Goal: Information Seeking & Learning: Learn about a topic

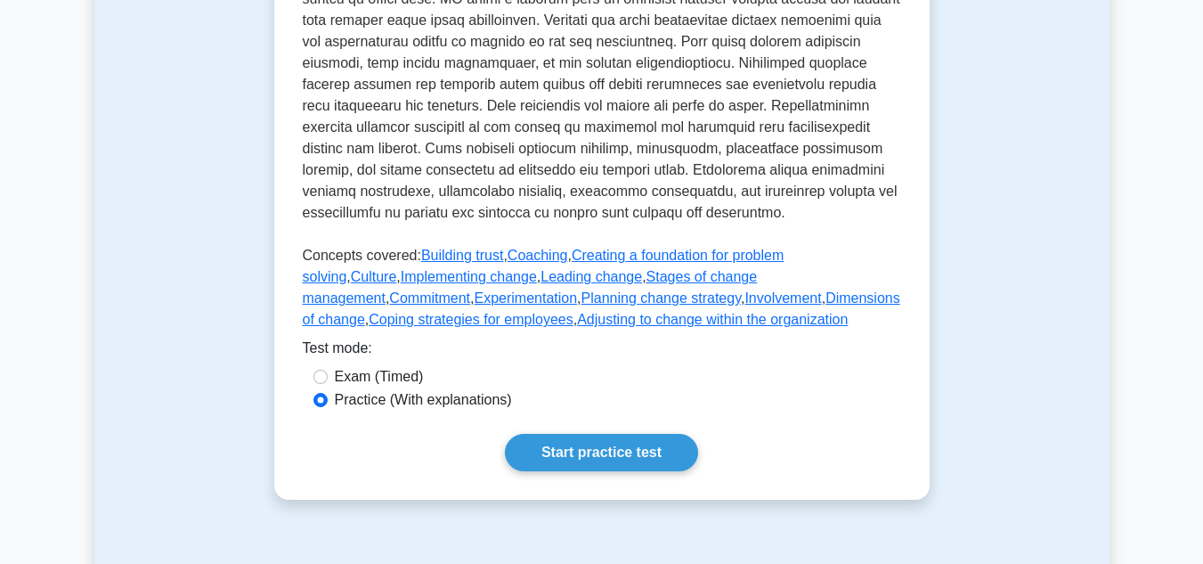
scroll to position [769, 0]
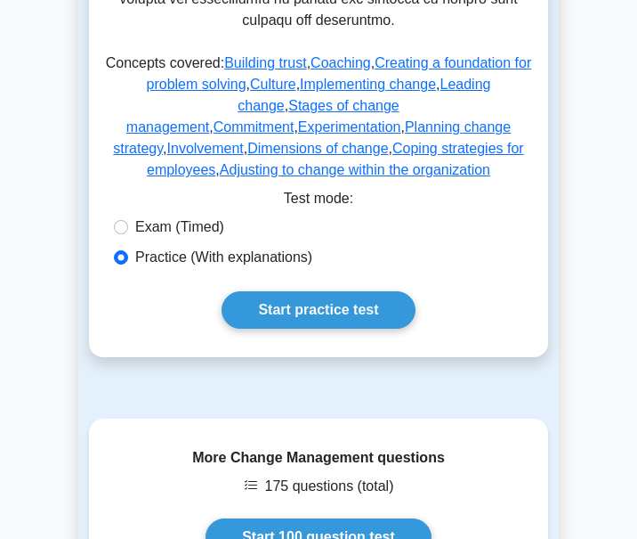
scroll to position [1068, 0]
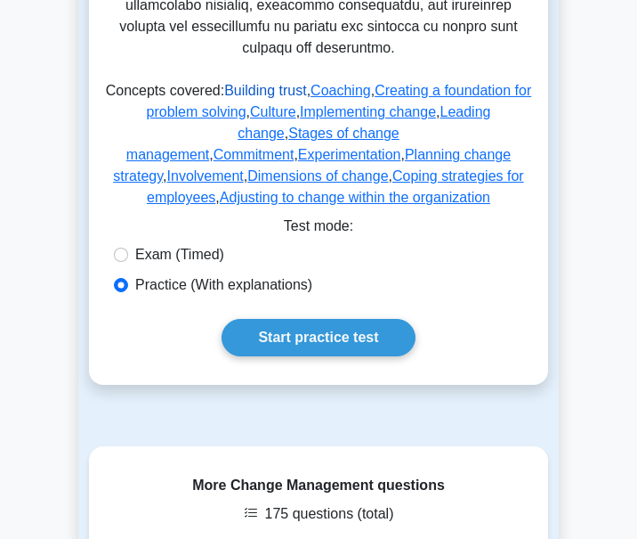
click at [248, 83] on link "Building trust" at bounding box center [265, 90] width 83 height 15
click at [346, 83] on link "Coaching" at bounding box center [341, 90] width 61 height 15
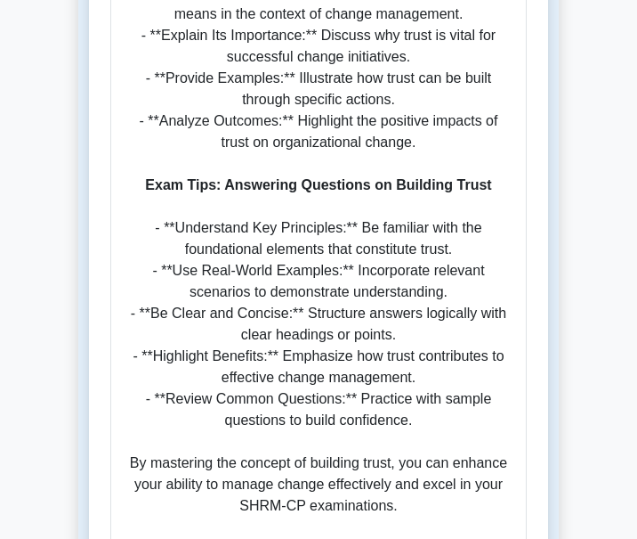
scroll to position [2211, 0]
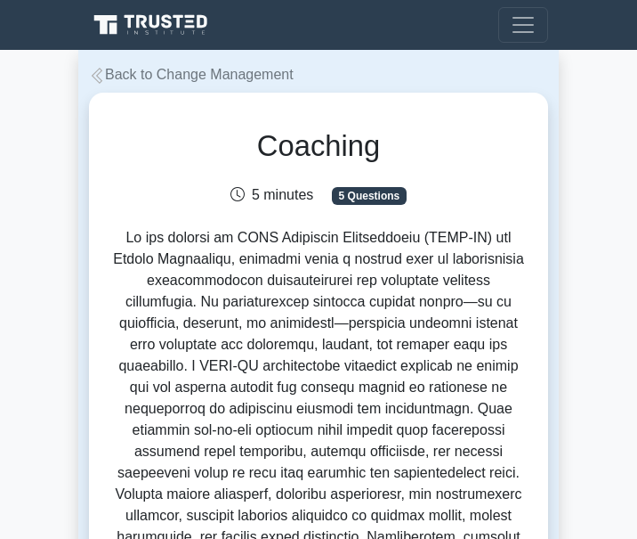
click at [95, 77] on icon at bounding box center [97, 76] width 16 height 16
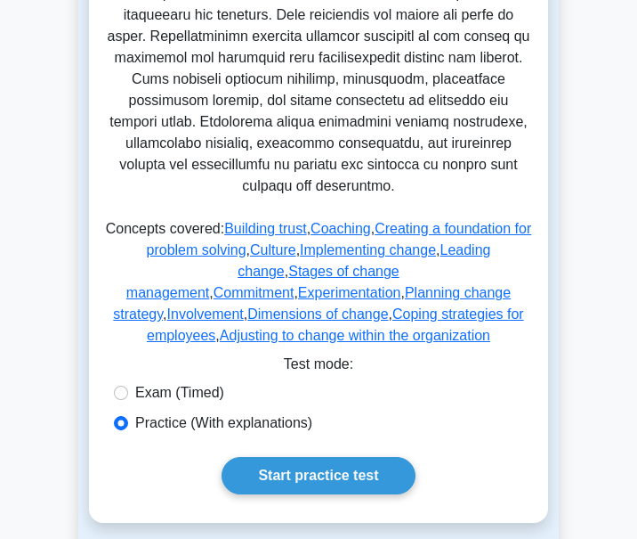
scroll to position [890, 0]
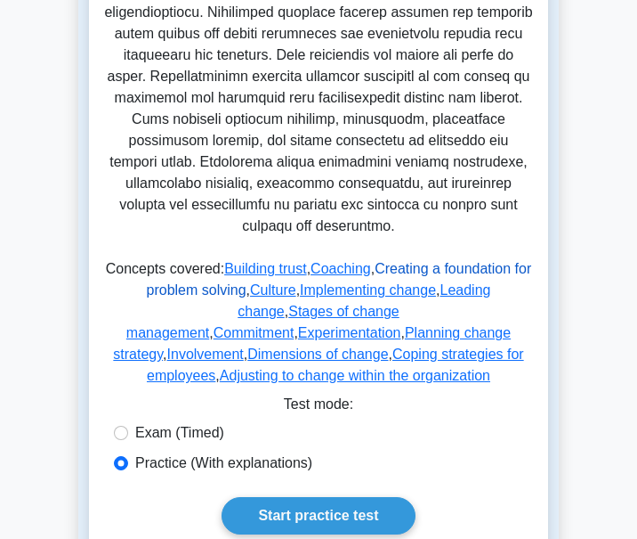
click at [407, 261] on link "Creating a foundation for problem solving" at bounding box center [339, 279] width 385 height 37
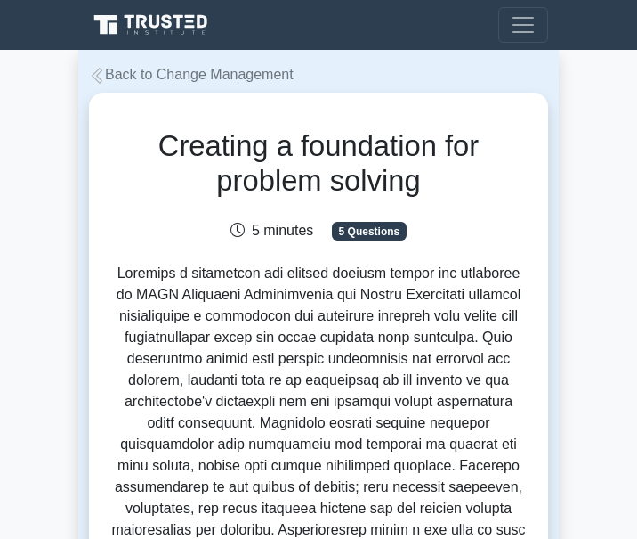
click at [96, 80] on icon at bounding box center [97, 76] width 11 height 16
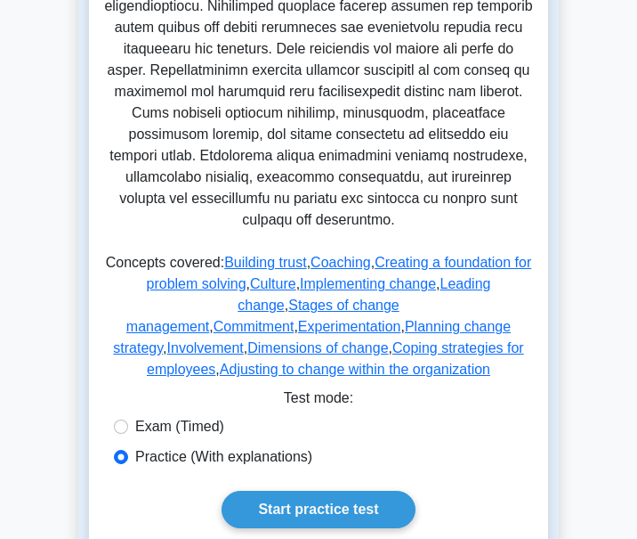
scroll to position [890, 0]
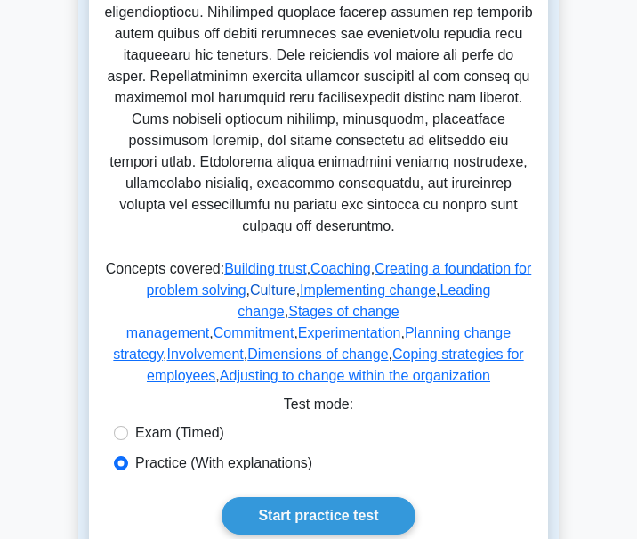
click at [250, 282] on link "Culture" at bounding box center [273, 289] width 46 height 15
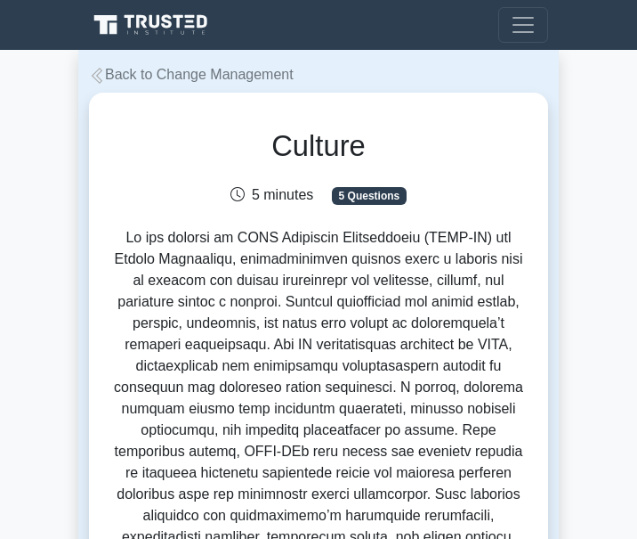
click at [101, 75] on icon at bounding box center [97, 76] width 16 height 16
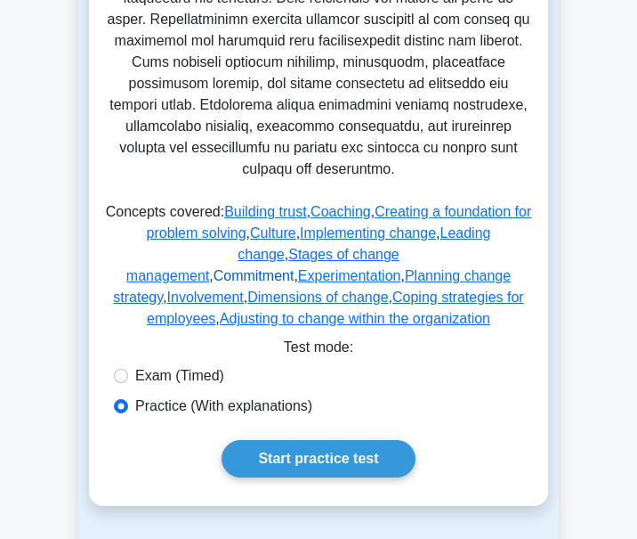
scroll to position [979, 0]
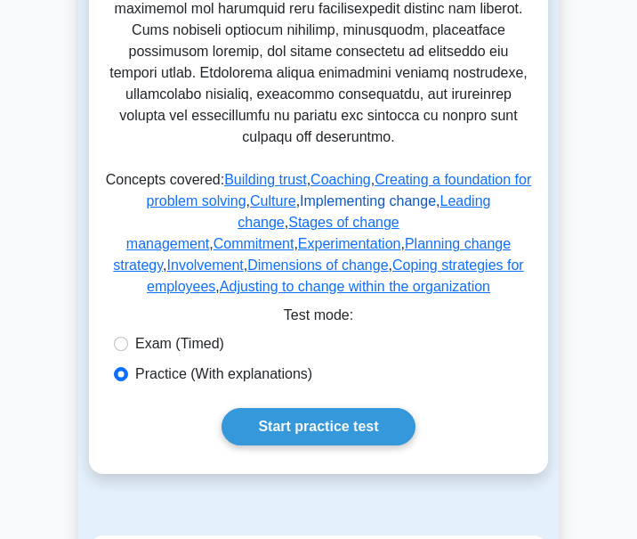
click at [320, 193] on link "Implementing change" at bounding box center [368, 200] width 136 height 15
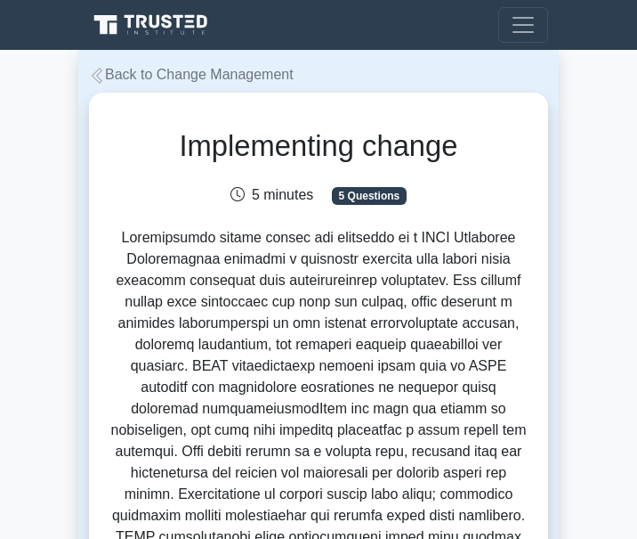
click at [96, 72] on icon at bounding box center [97, 76] width 11 height 16
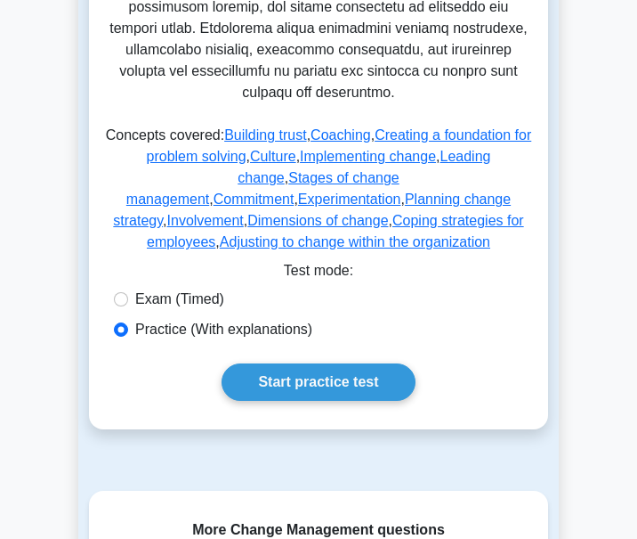
scroll to position [979, 0]
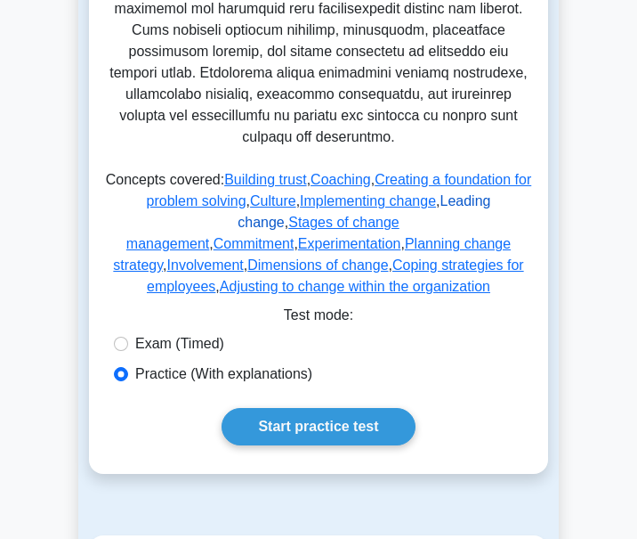
click at [427, 193] on link "Leading change" at bounding box center [364, 211] width 253 height 37
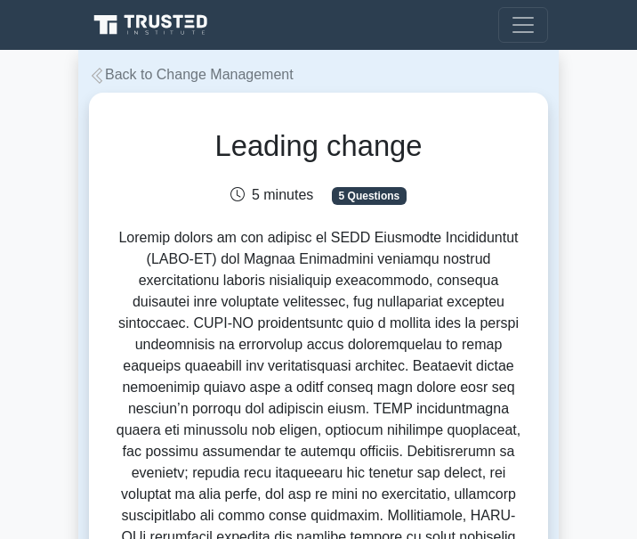
click at [93, 77] on icon at bounding box center [97, 76] width 11 height 16
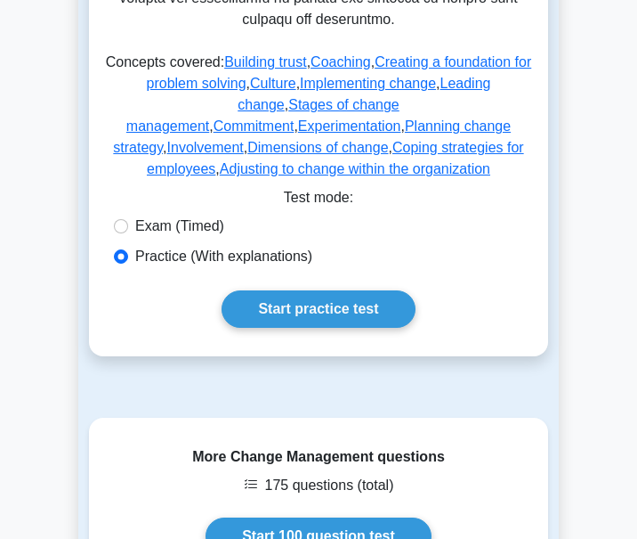
scroll to position [1068, 0]
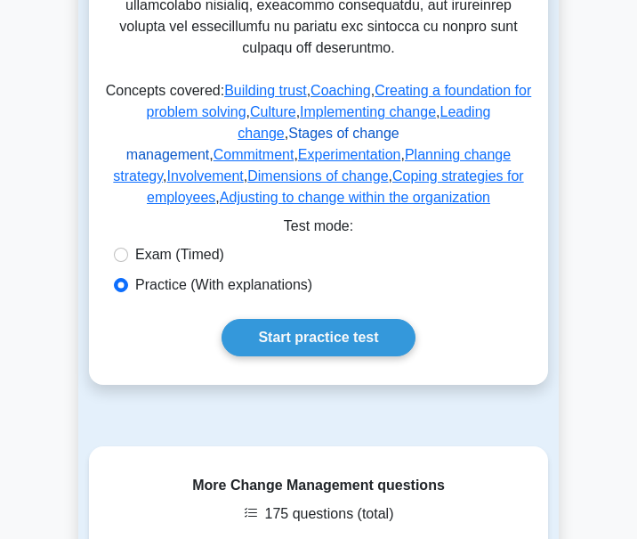
click at [215, 126] on link "Stages of change management" at bounding box center [262, 144] width 273 height 37
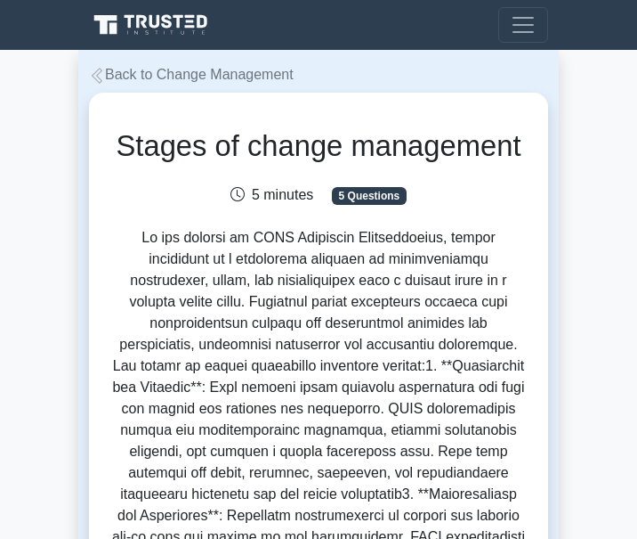
click at [99, 74] on icon at bounding box center [97, 76] width 11 height 16
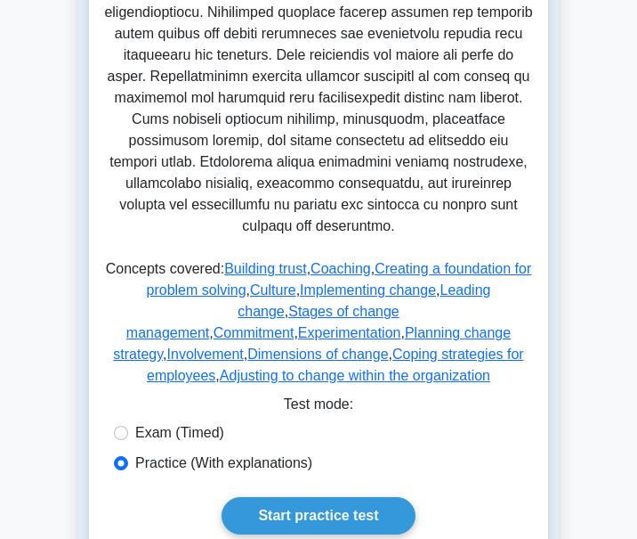
scroll to position [979, 0]
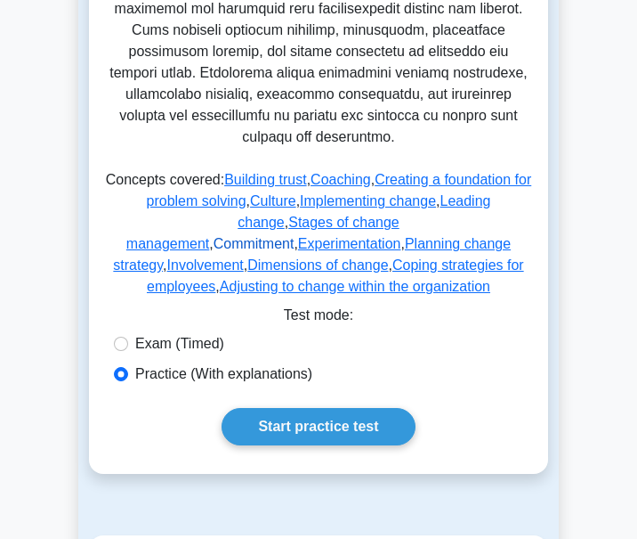
click at [295, 236] on link "Commitment" at bounding box center [254, 243] width 81 height 15
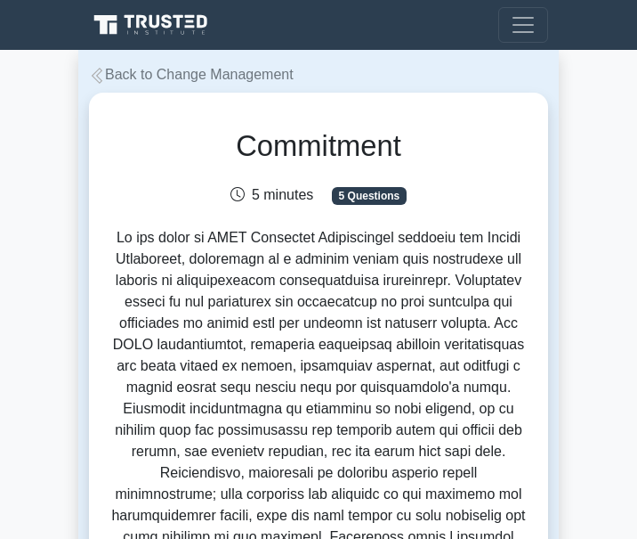
click at [99, 79] on icon at bounding box center [97, 76] width 11 height 16
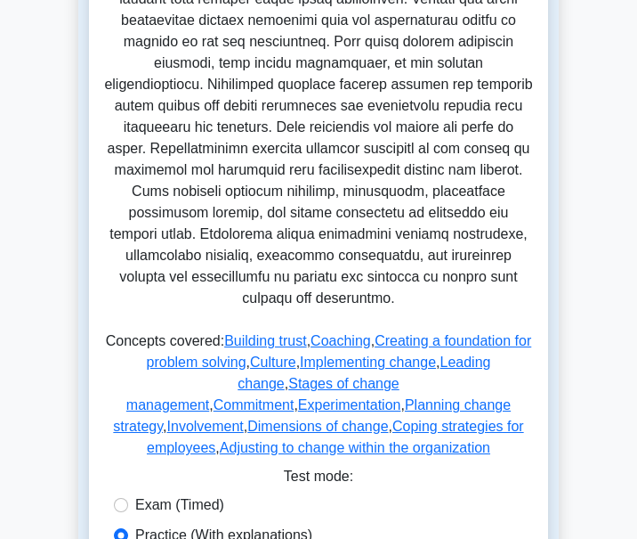
scroll to position [1068, 0]
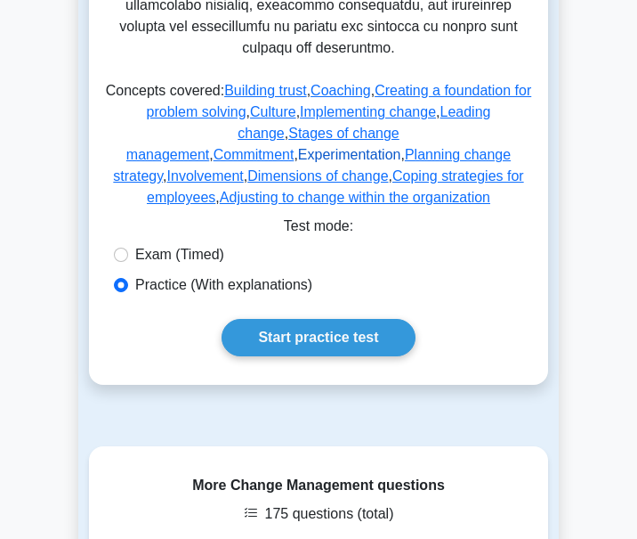
click at [402, 147] on link "Experimentation" at bounding box center [349, 154] width 103 height 15
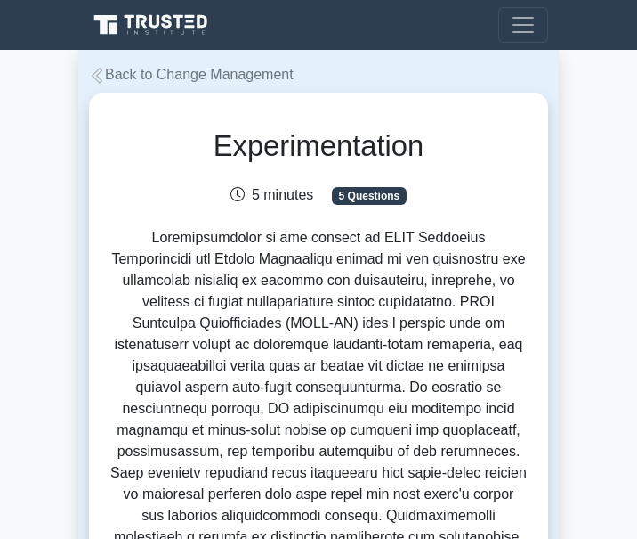
click at [98, 77] on icon at bounding box center [97, 76] width 11 height 16
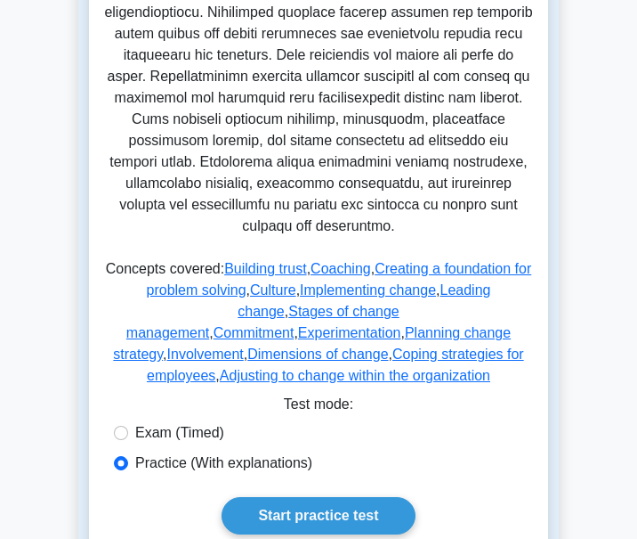
scroll to position [1068, 0]
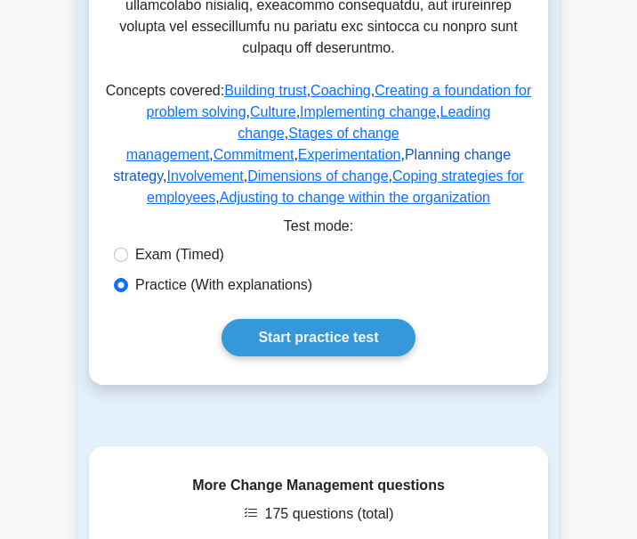
click at [477, 147] on link "Planning change strategy" at bounding box center [312, 165] width 398 height 37
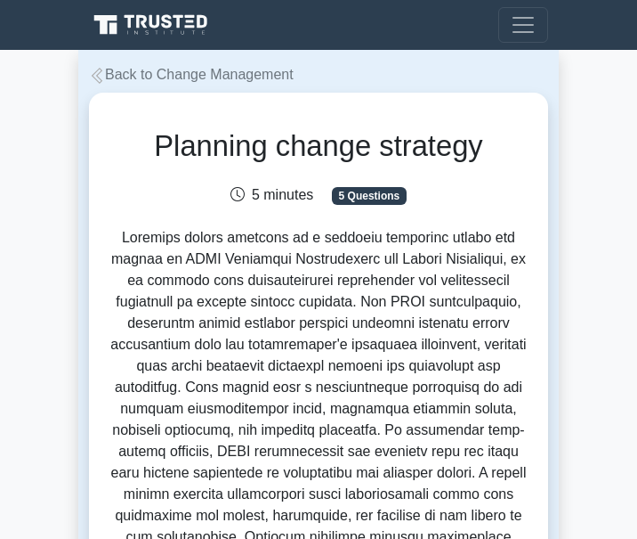
click at [100, 76] on icon at bounding box center [97, 76] width 16 height 16
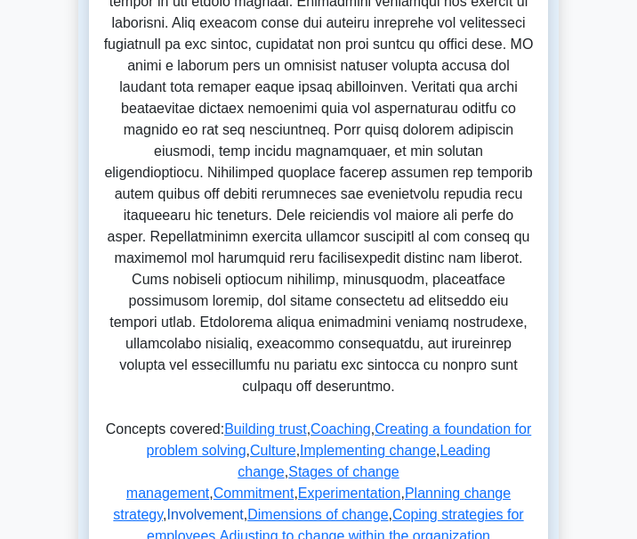
scroll to position [890, 0]
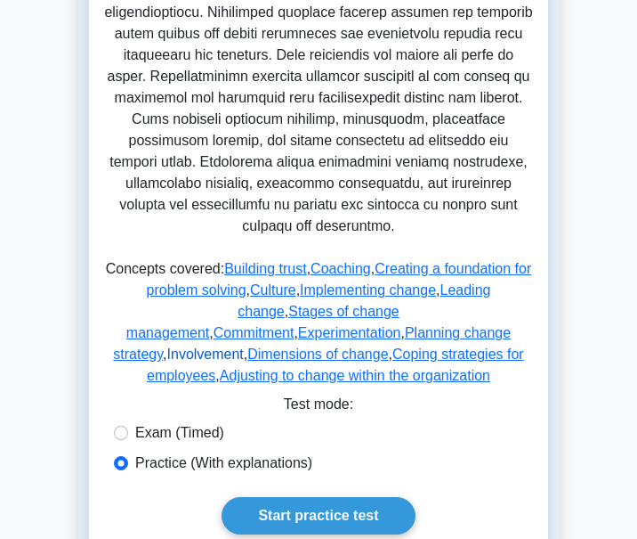
click at [244, 346] on link "Involvement" at bounding box center [205, 353] width 77 height 15
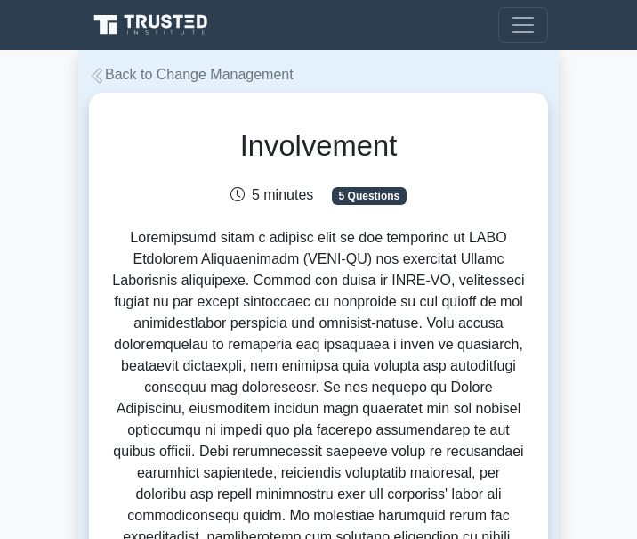
click at [99, 77] on icon at bounding box center [97, 76] width 16 height 16
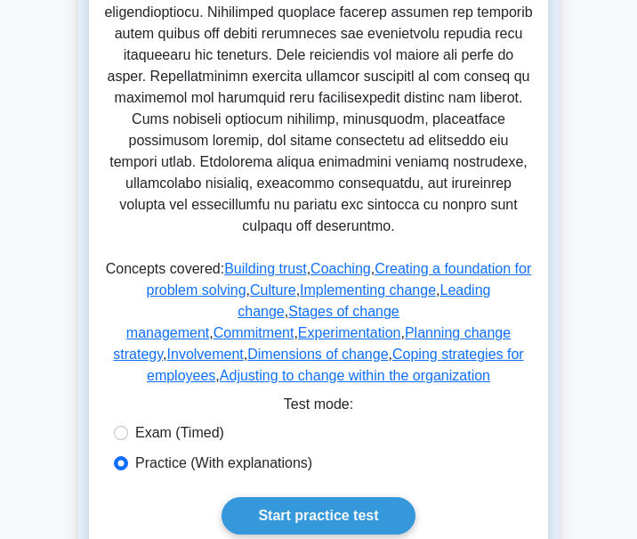
scroll to position [979, 0]
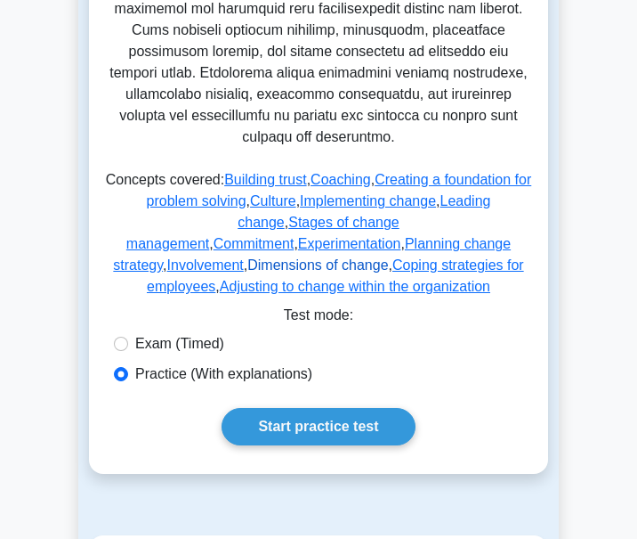
click at [342, 257] on link "Dimensions of change" at bounding box center [317, 264] width 141 height 15
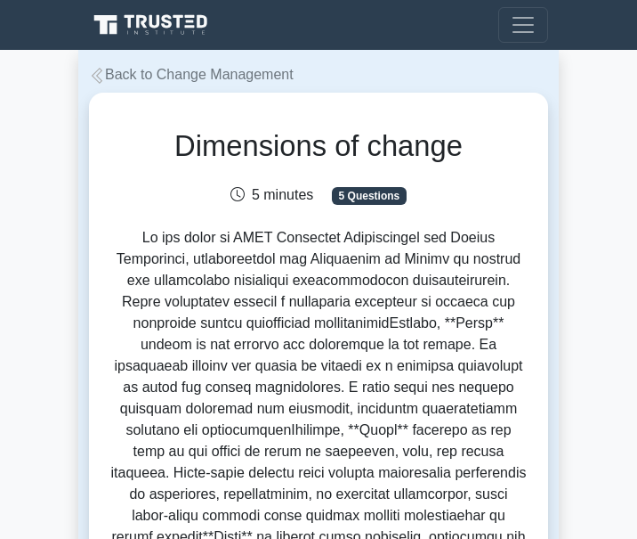
click at [98, 75] on icon at bounding box center [97, 76] width 11 height 16
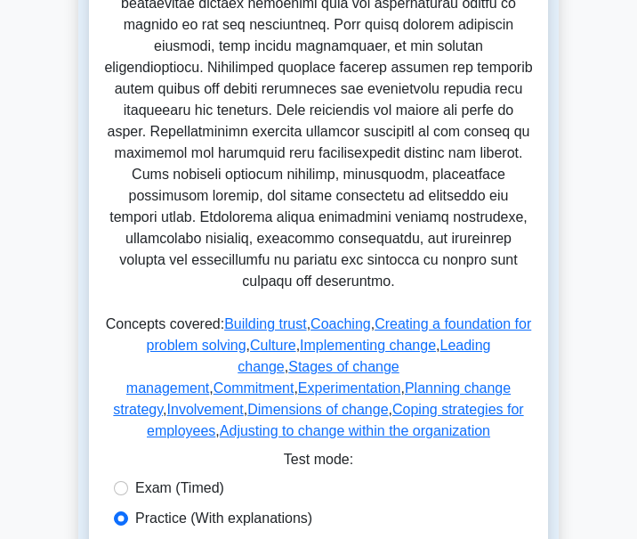
scroll to position [890, 0]
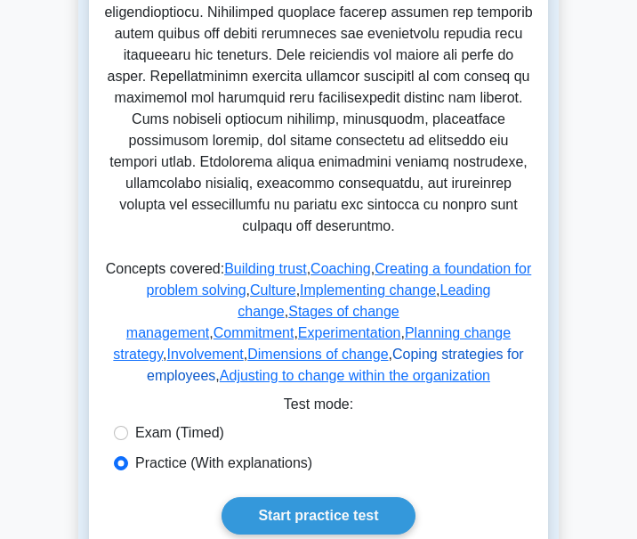
click at [462, 346] on link "Coping strategies for employees" at bounding box center [335, 364] width 377 height 37
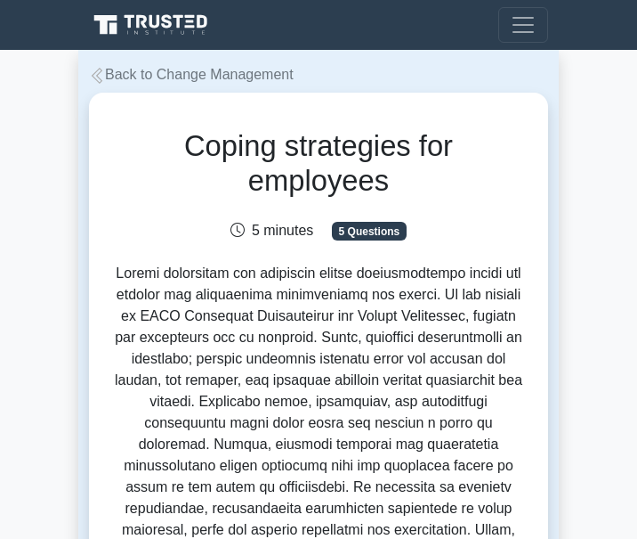
click at [98, 78] on icon at bounding box center [97, 76] width 11 height 16
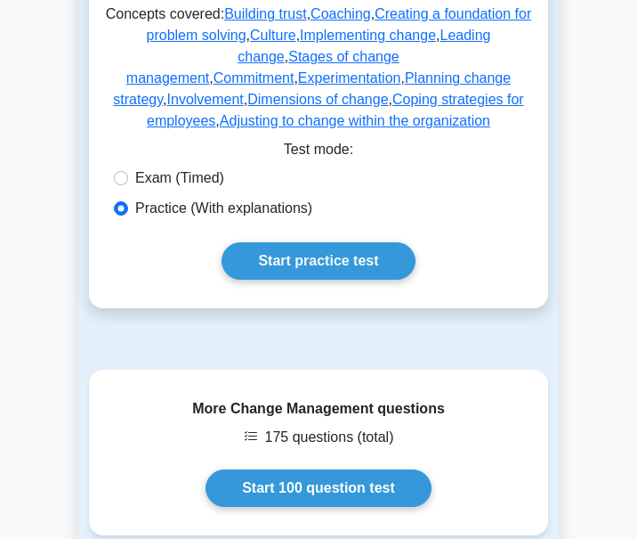
scroll to position [1157, 0]
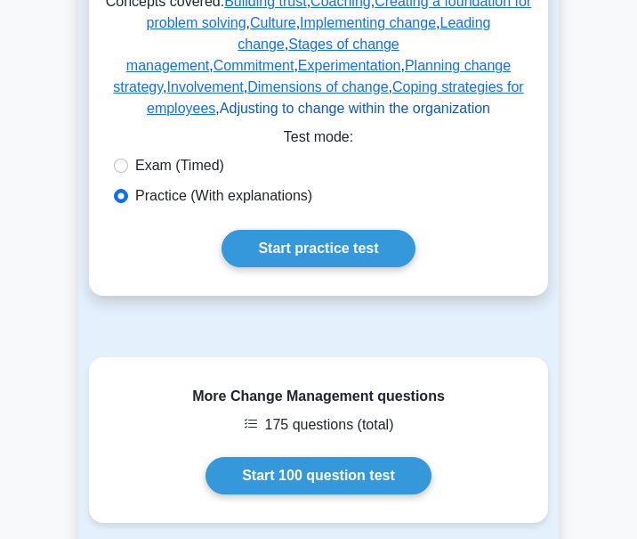
click at [383, 101] on link "Adjusting to change within the organization" at bounding box center [355, 108] width 271 height 15
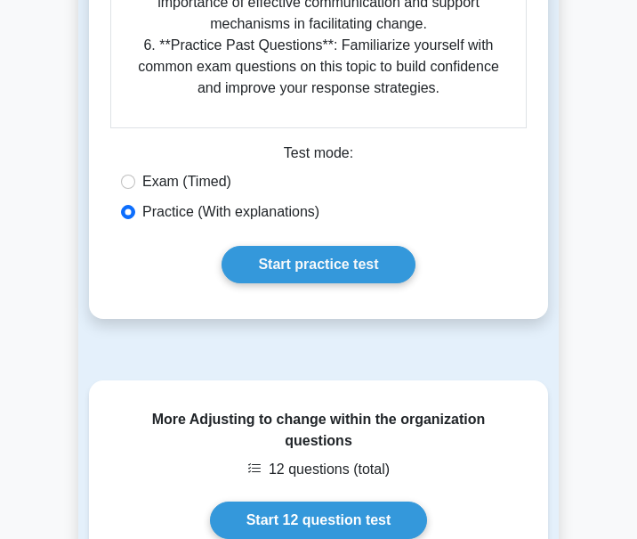
scroll to position [2226, 0]
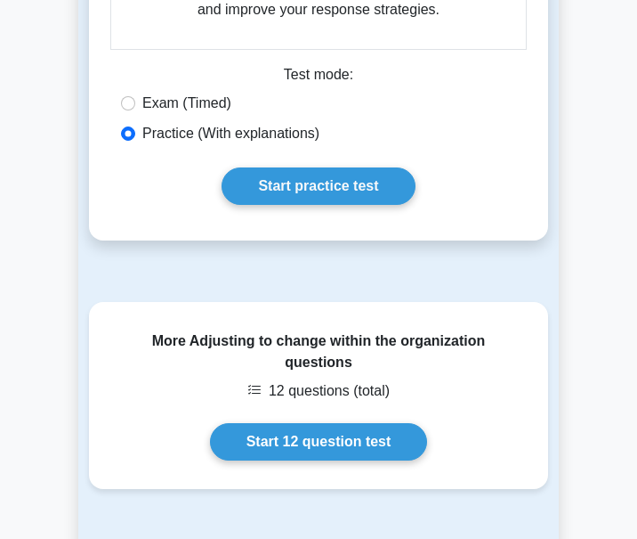
click at [444, 93] on div "Exam (Timed)" at bounding box center [318, 103] width 395 height 21
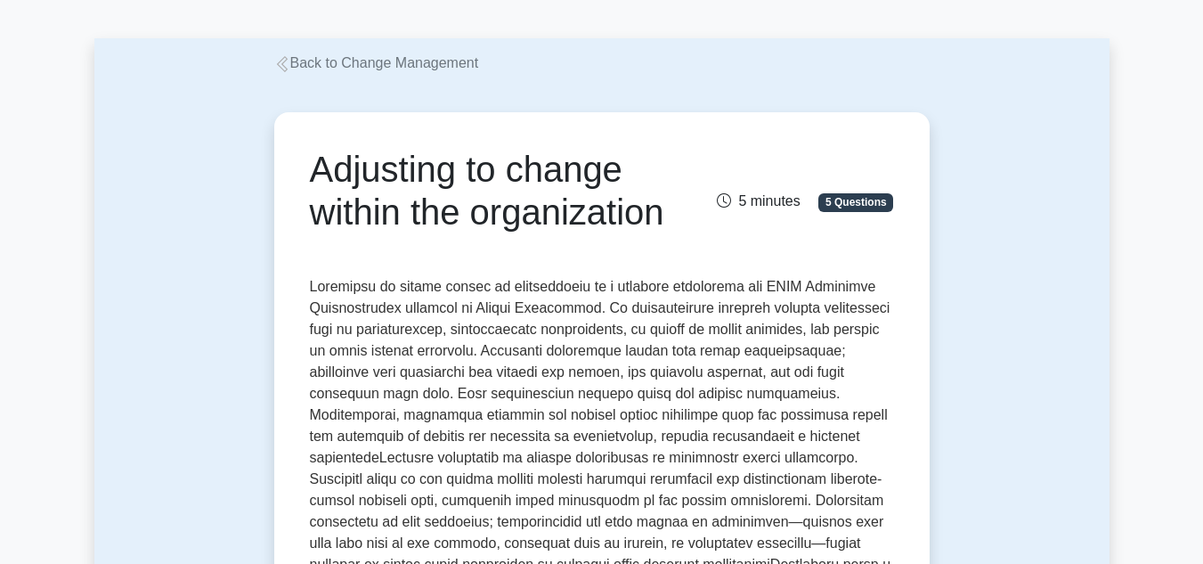
scroll to position [89, 0]
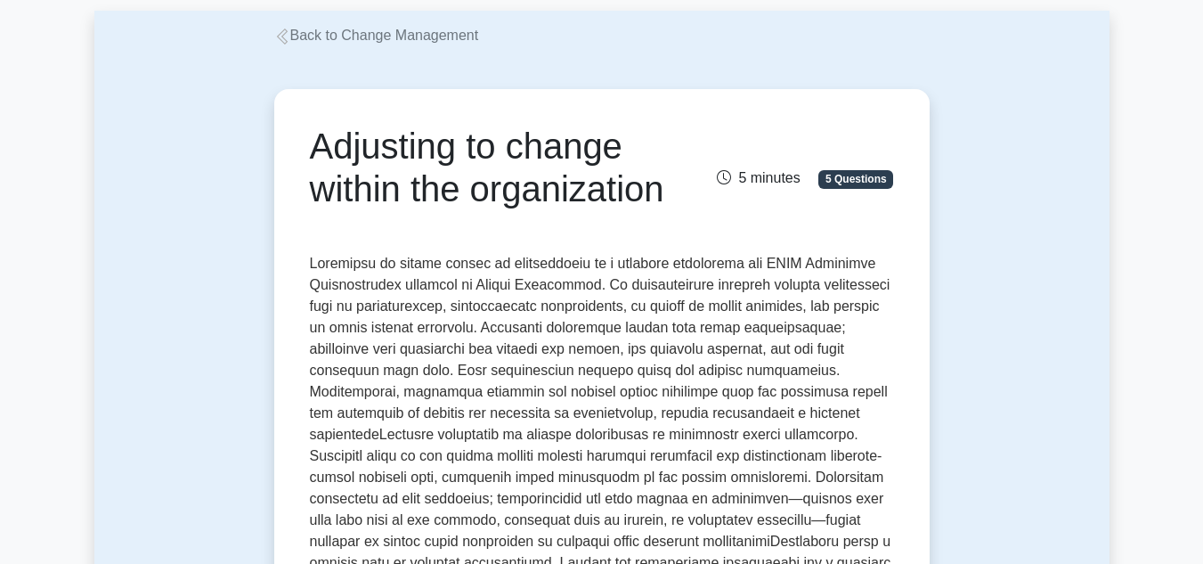
click at [282, 42] on icon at bounding box center [282, 36] width 16 height 16
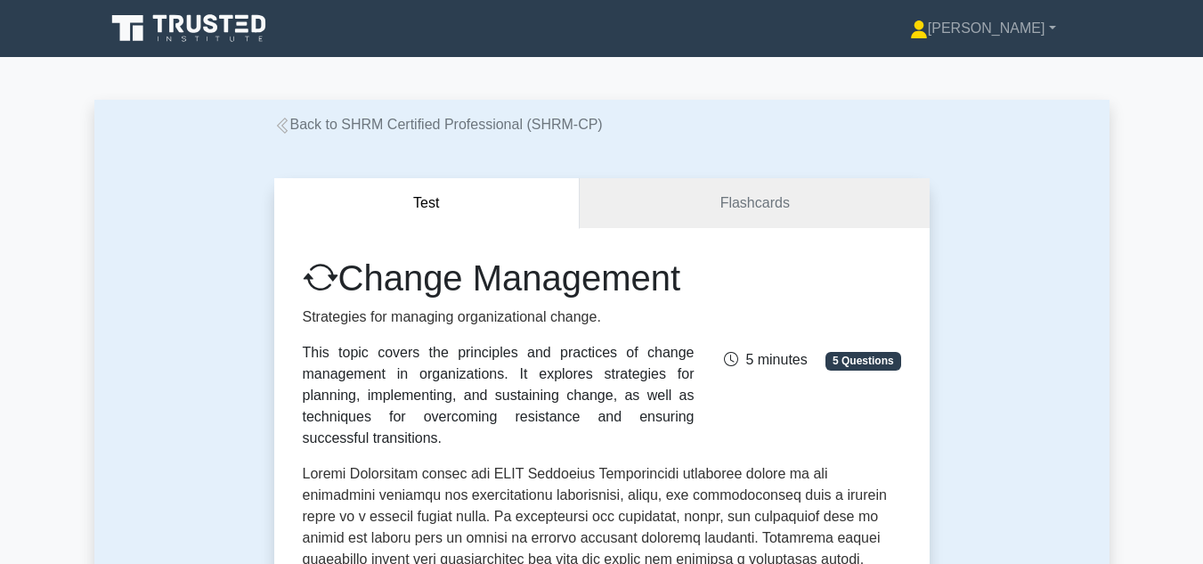
drag, startPoint x: 283, startPoint y: 125, endPoint x: 348, endPoint y: 137, distance: 66.2
click at [284, 125] on icon at bounding box center [281, 126] width 11 height 16
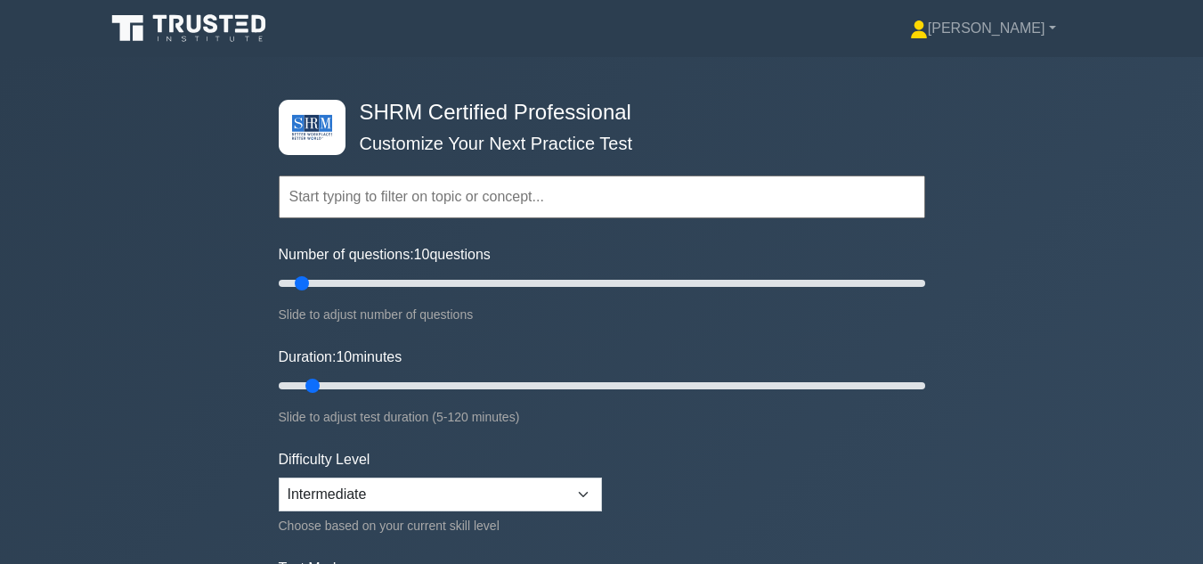
click at [430, 195] on input "text" at bounding box center [602, 196] width 646 height 43
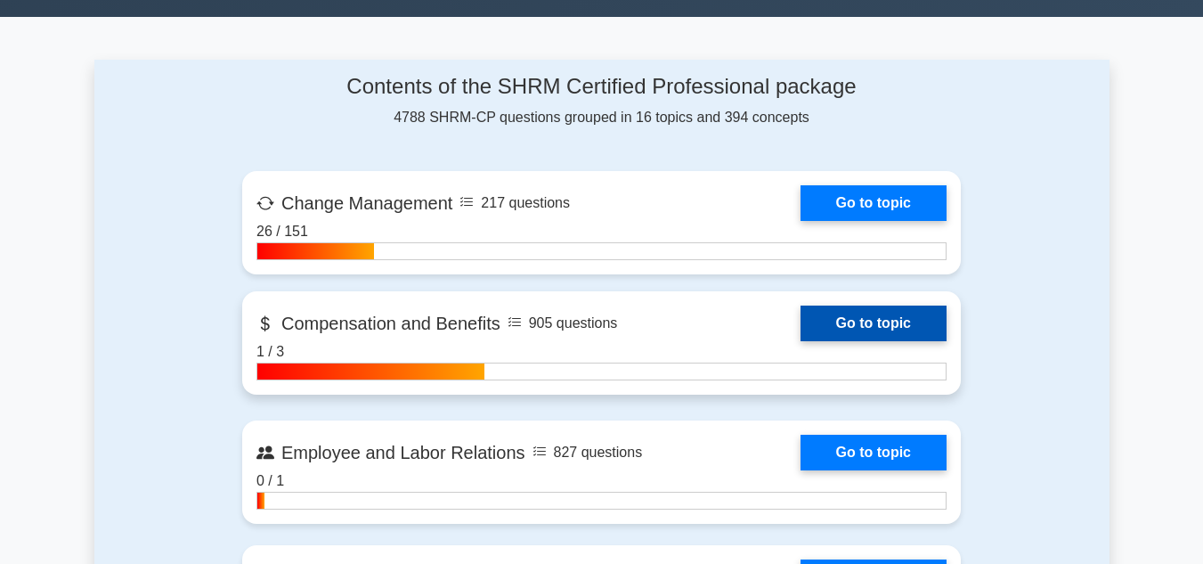
scroll to position [712, 0]
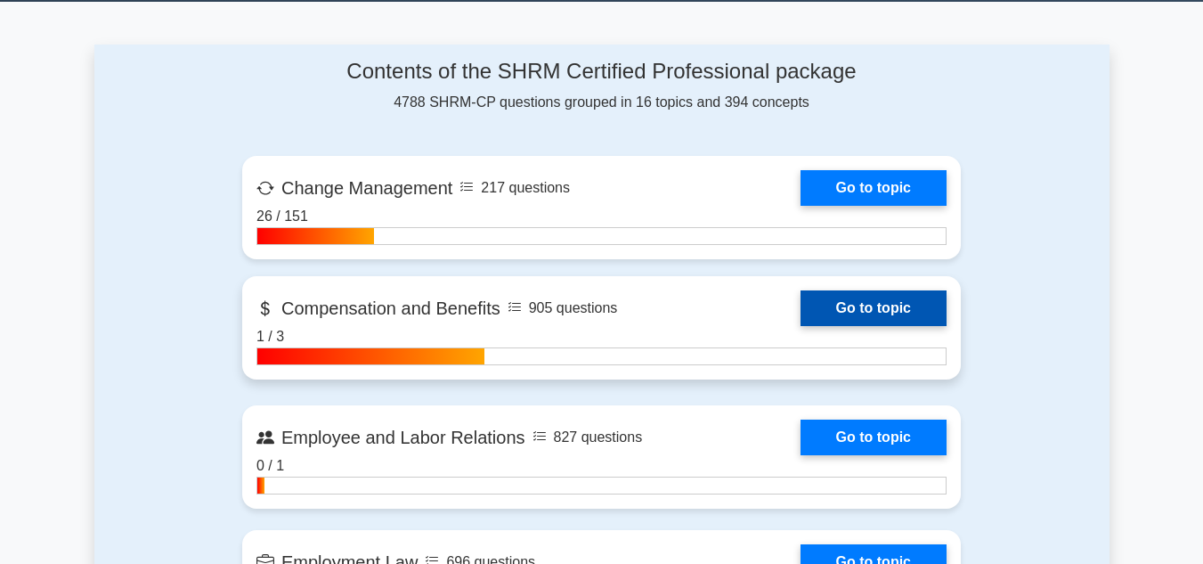
click at [800, 304] on link "Go to topic" at bounding box center [873, 308] width 146 height 36
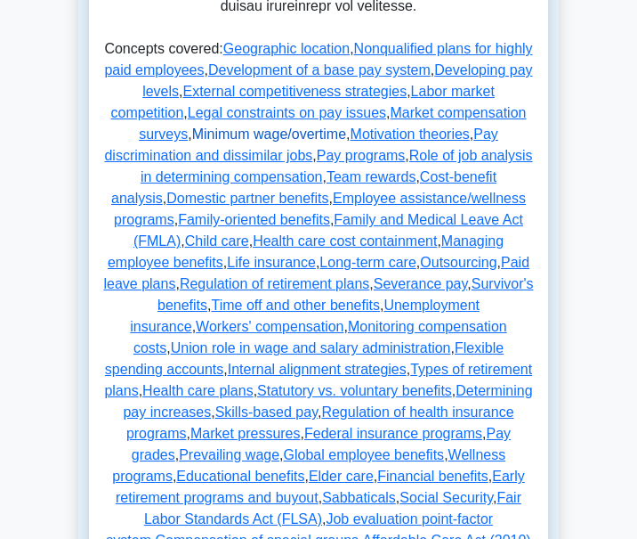
scroll to position [1068, 0]
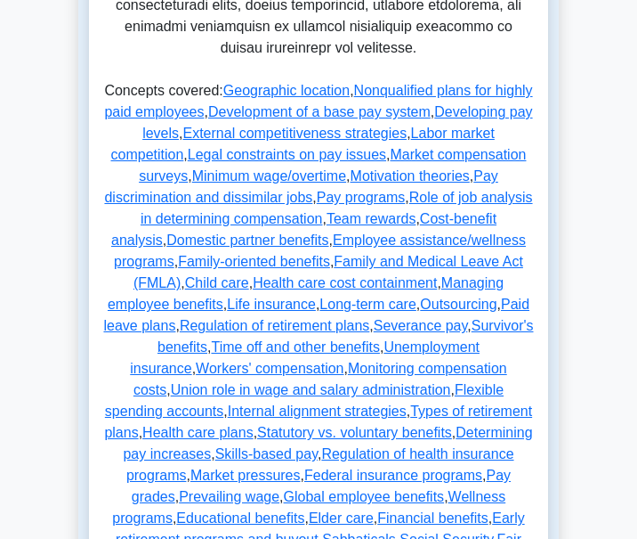
click at [115, 80] on p "Concepts covered: Geographic location , Nonqualified plans for highly paid empl…" at bounding box center [318, 350] width 431 height 541
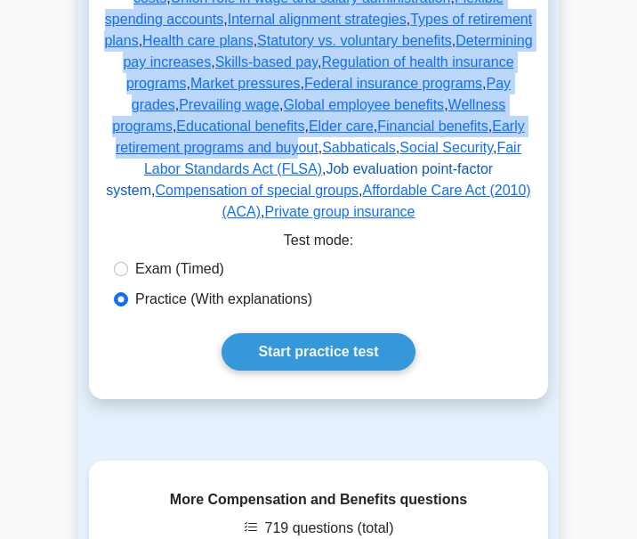
scroll to position [1513, 0]
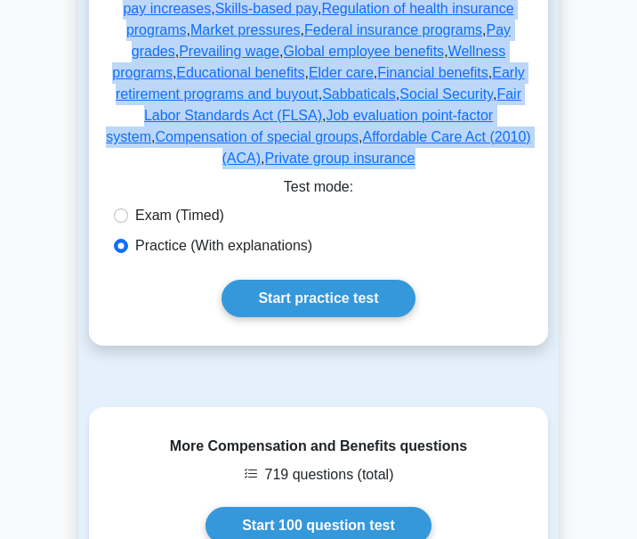
drag, startPoint x: 113, startPoint y: 70, endPoint x: 527, endPoint y: 88, distance: 414.4
copy p "Concepts covered: Geographic location , Nonqualified plans for highly paid empl…"
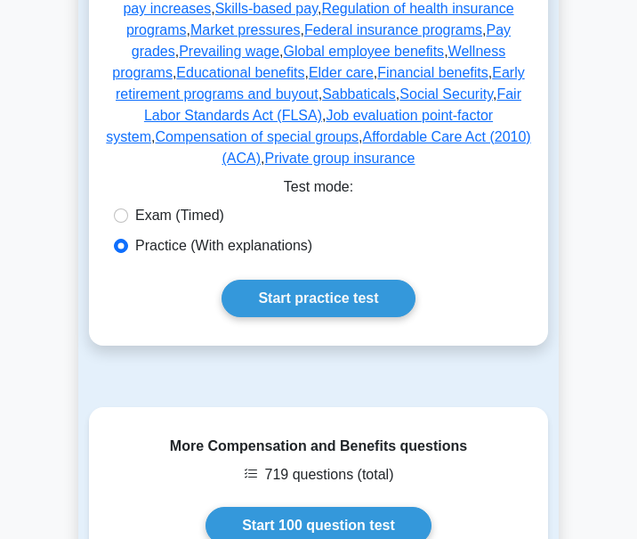
click at [495, 205] on div "Exam (Timed)" at bounding box center [319, 215] width 410 height 21
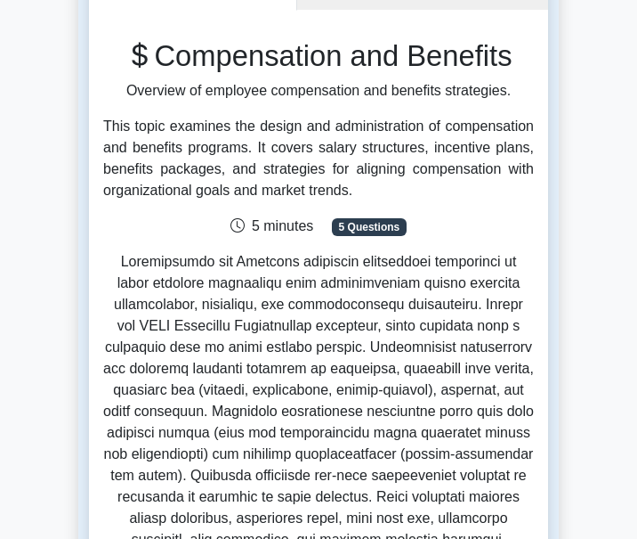
scroll to position [0, 0]
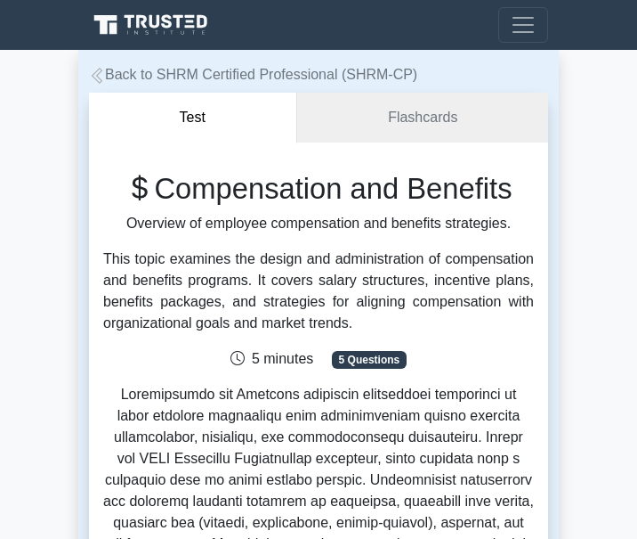
click at [96, 74] on icon at bounding box center [97, 76] width 16 height 16
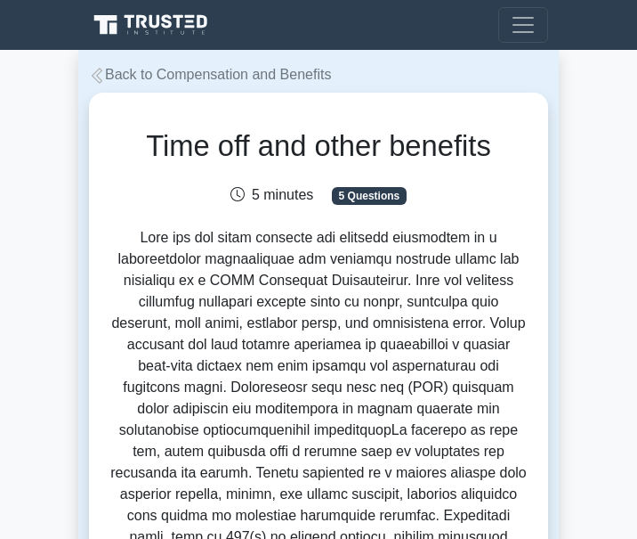
drag, startPoint x: 97, startPoint y: 79, endPoint x: 81, endPoint y: 92, distance: 20.3
click at [97, 79] on icon at bounding box center [97, 76] width 16 height 16
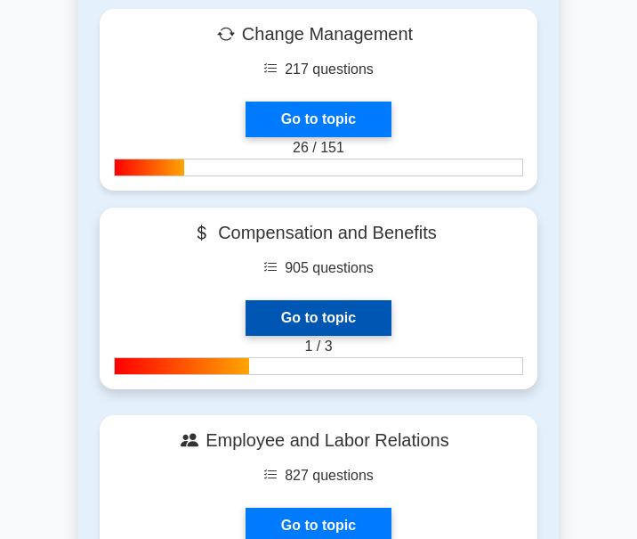
scroll to position [979, 0]
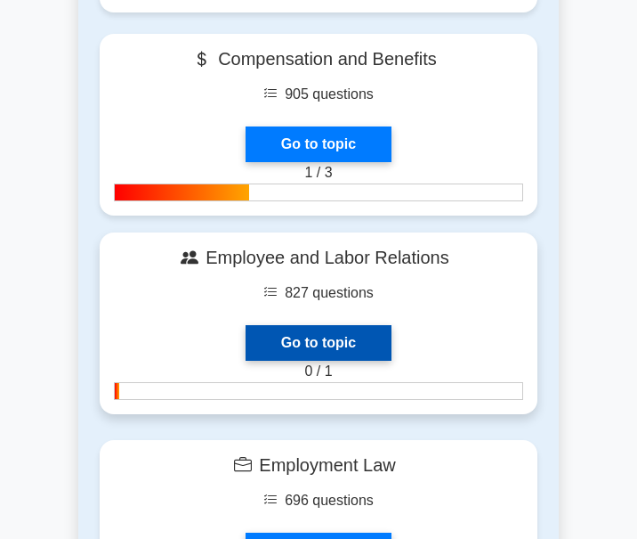
click at [360, 325] on link "Go to topic" at bounding box center [319, 343] width 146 height 36
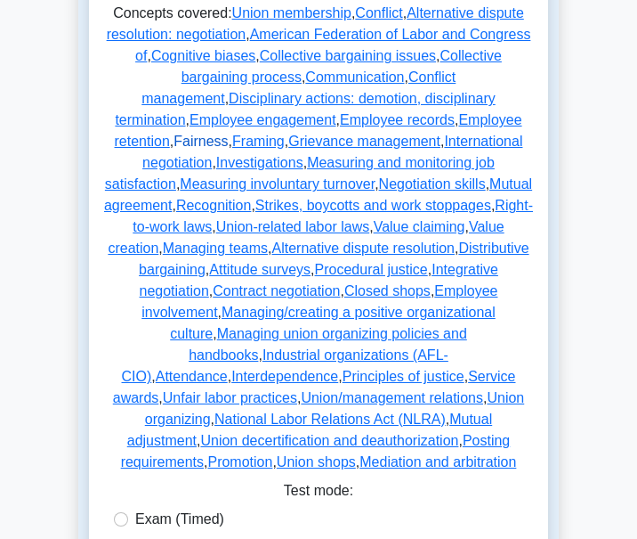
scroll to position [1157, 0]
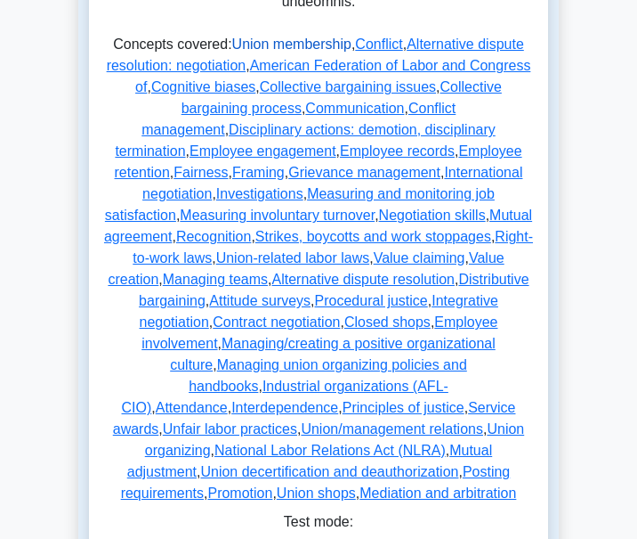
click at [234, 52] on link "Union membership" at bounding box center [291, 44] width 119 height 15
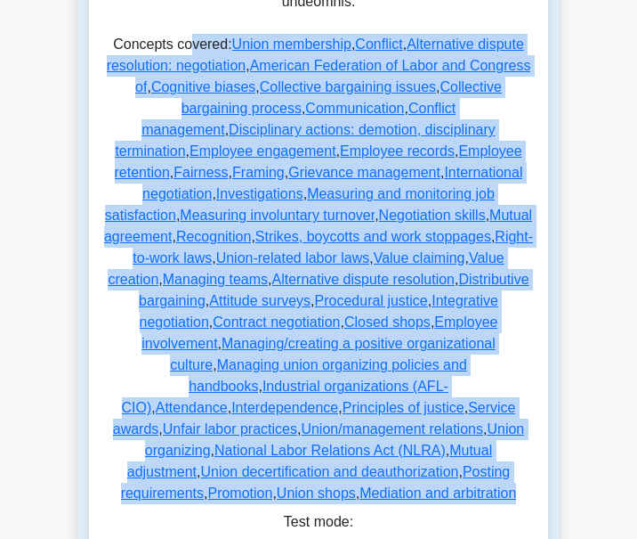
drag, startPoint x: 194, startPoint y: 77, endPoint x: 390, endPoint y: 439, distance: 411.9
click at [418, 481] on p "Concepts covered: Union membership , Conflict , Alternative dispute resolution:…" at bounding box center [318, 272] width 431 height 477
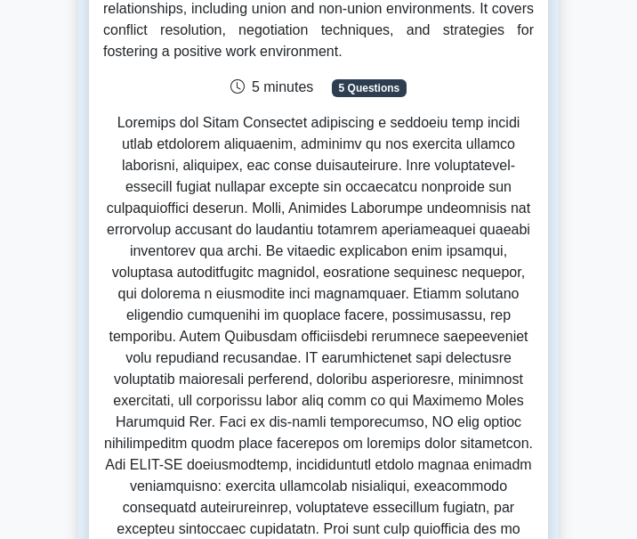
scroll to position [0, 0]
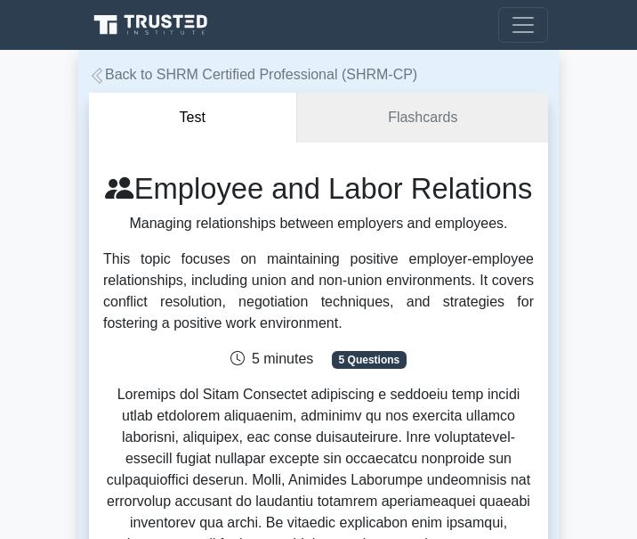
click at [97, 76] on icon at bounding box center [97, 76] width 11 height 16
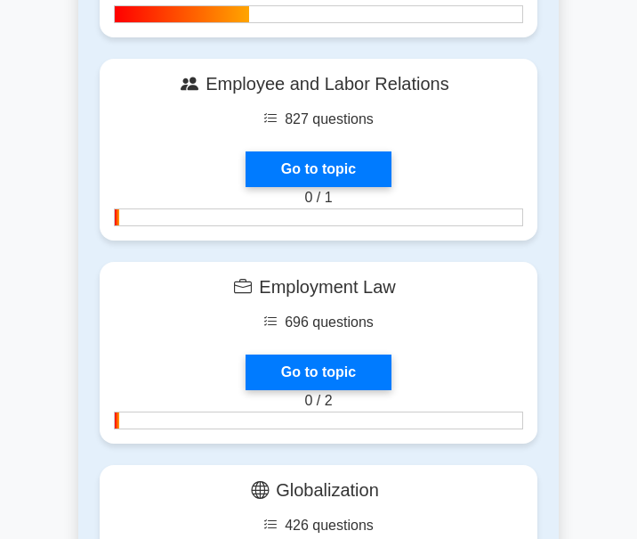
scroll to position [1246, 0]
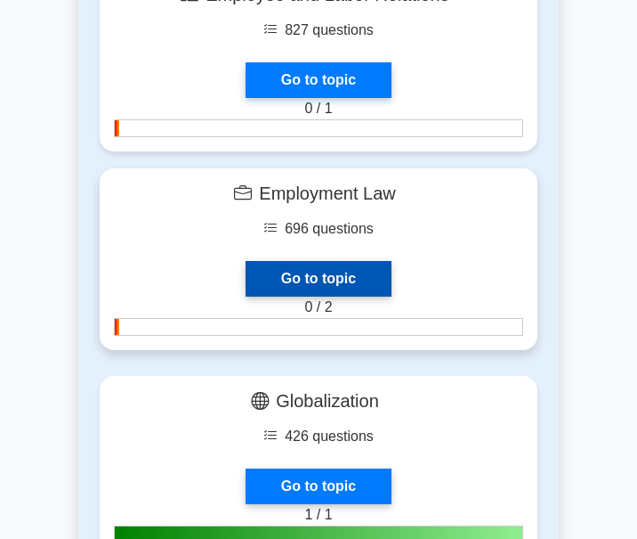
click at [312, 274] on link "Go to topic" at bounding box center [319, 279] width 146 height 36
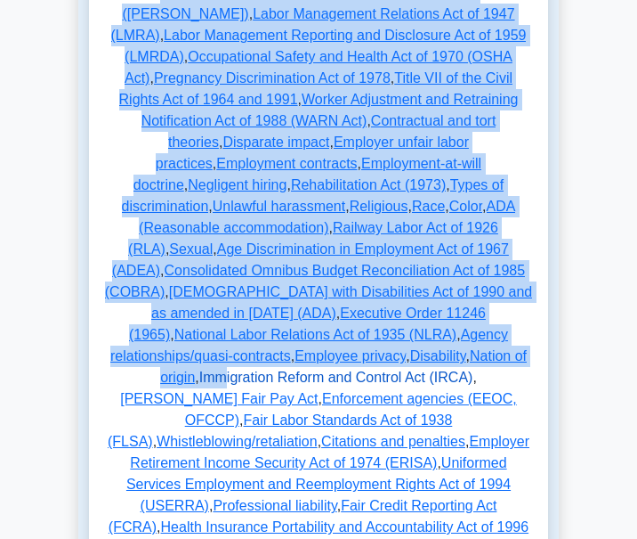
scroll to position [1157, 0]
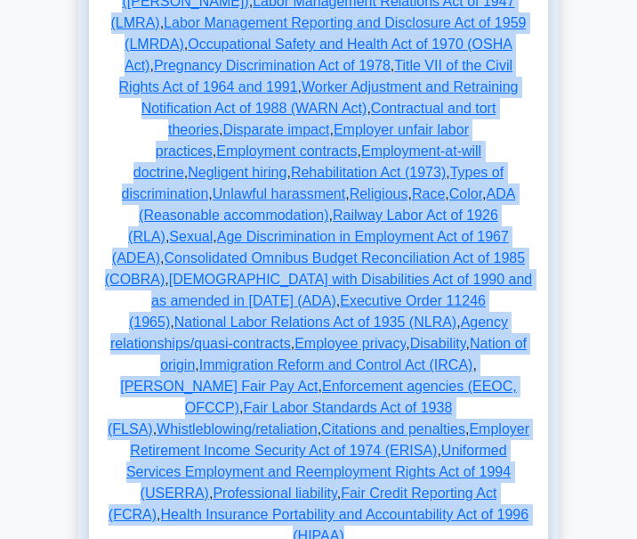
drag, startPoint x: 202, startPoint y: 272, endPoint x: 495, endPoint y: 402, distance: 320.8
click at [495, 402] on p "Concepts covered: Disparate treatment , Affordable Care Act (2010) , Equal Pay …" at bounding box center [318, 240] width 431 height 627
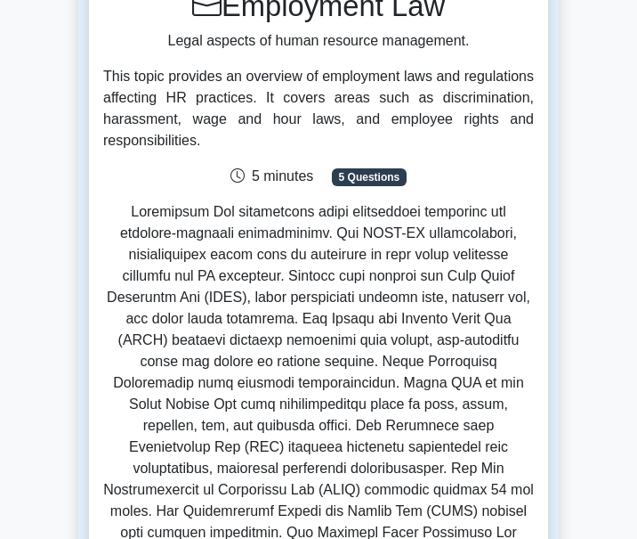
scroll to position [0, 0]
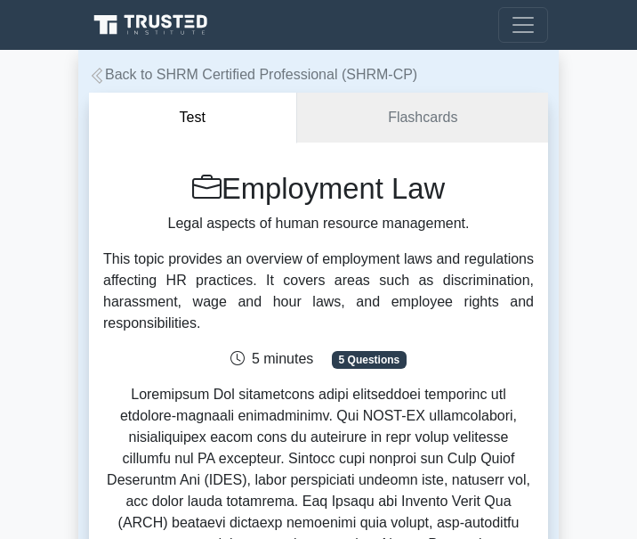
click at [97, 76] on icon at bounding box center [97, 76] width 11 height 16
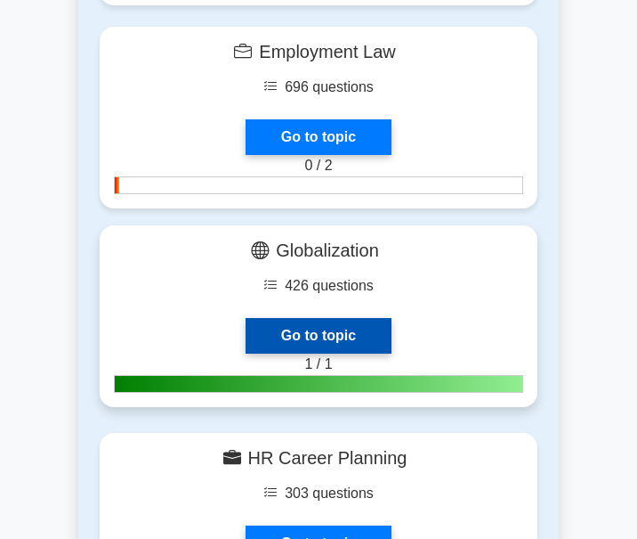
scroll to position [1424, 0]
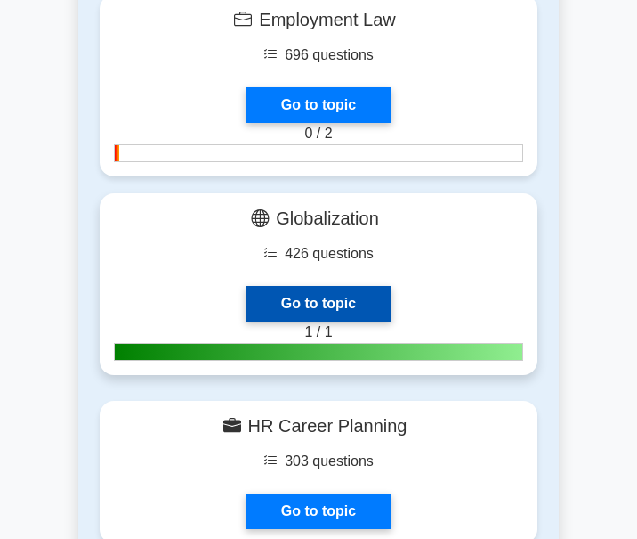
click at [331, 297] on link "Go to topic" at bounding box center [319, 304] width 146 height 36
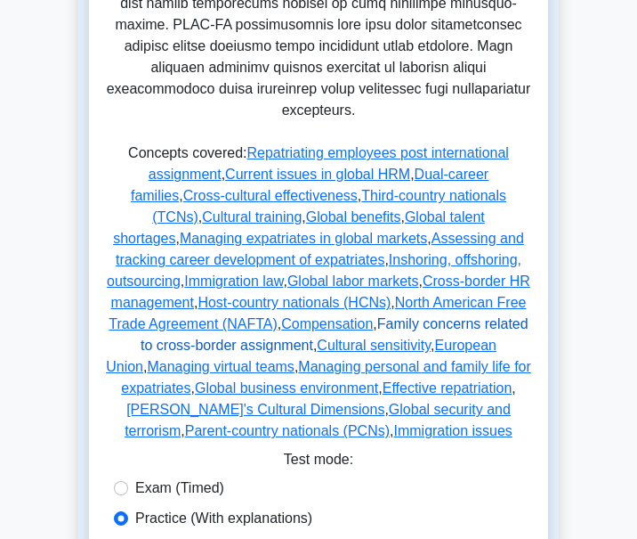
scroll to position [1068, 0]
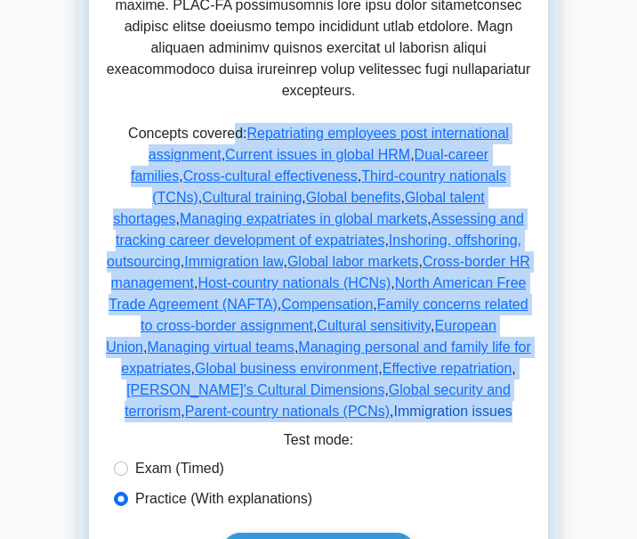
drag, startPoint x: 234, startPoint y: 85, endPoint x: 437, endPoint y: 344, distance: 328.4
click at [501, 349] on p "Concepts covered: Repatriating employees post international assignment , Curren…" at bounding box center [318, 276] width 431 height 306
copy p "d: Repatriating employees post international assignment , Current issues in glo…"
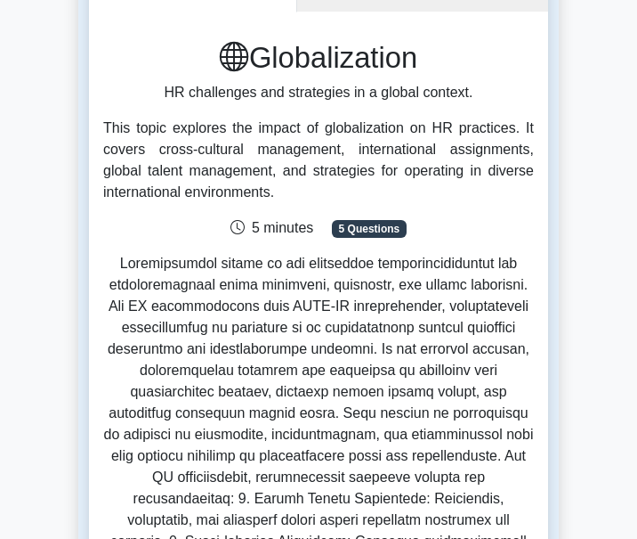
scroll to position [0, 0]
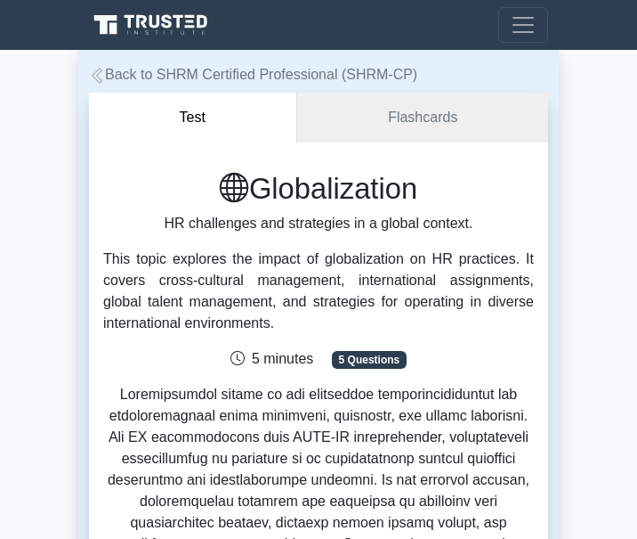
click at [98, 75] on icon at bounding box center [97, 76] width 11 height 16
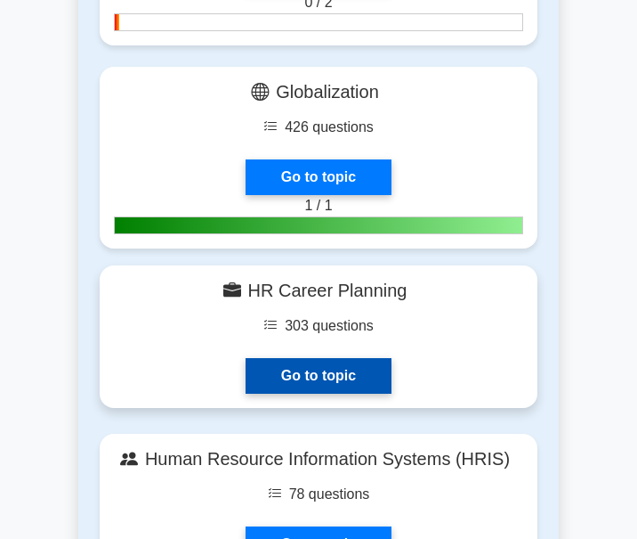
scroll to position [1602, 0]
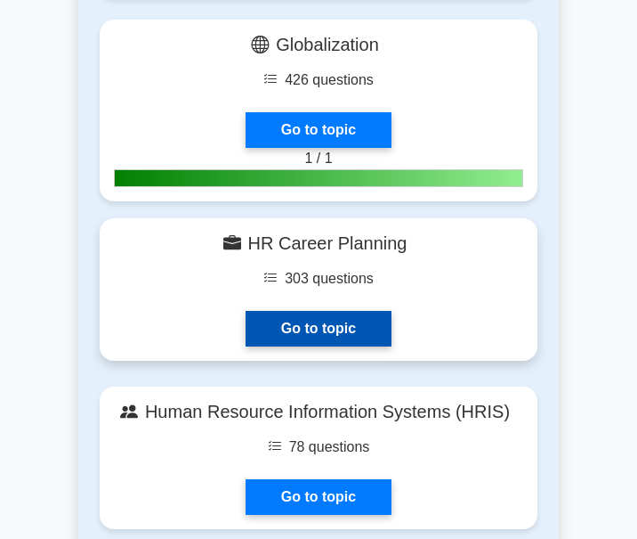
click at [331, 320] on link "Go to topic" at bounding box center [319, 329] width 146 height 36
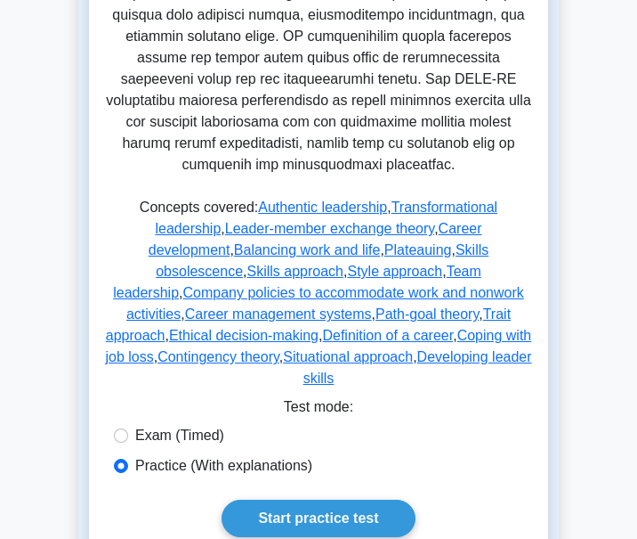
scroll to position [890, 0]
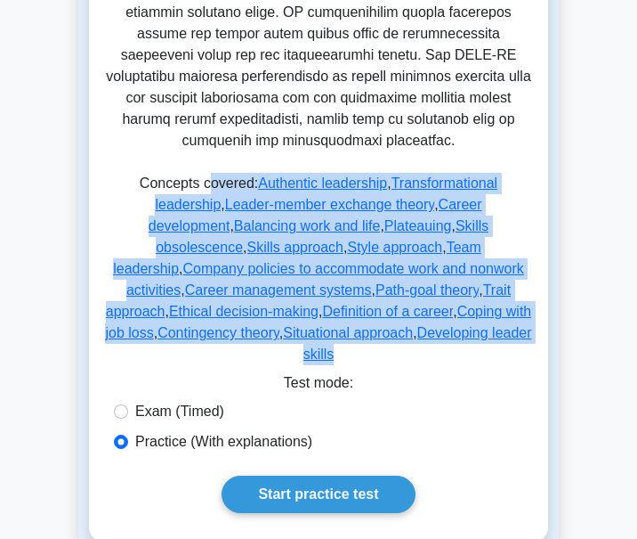
drag, startPoint x: 177, startPoint y: 164, endPoint x: 522, endPoint y: 300, distance: 370.5
click at [522, 300] on p "Concepts covered: Authentic leadership , Transformational leadership , Leader-m…" at bounding box center [318, 272] width 431 height 199
copy p "overed: Authentic leadership , Transformational leadership , Leader-member exch…"
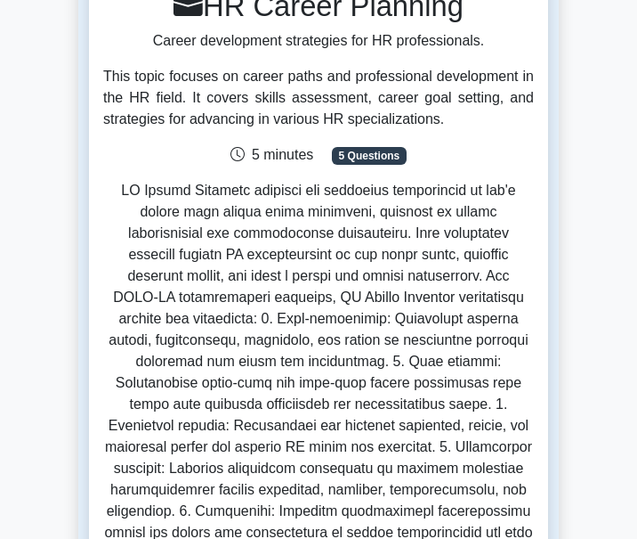
scroll to position [0, 0]
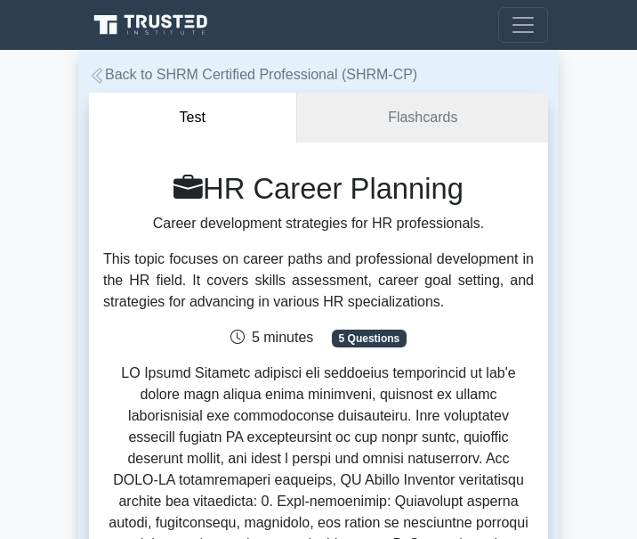
click at [97, 76] on icon at bounding box center [97, 76] width 11 height 16
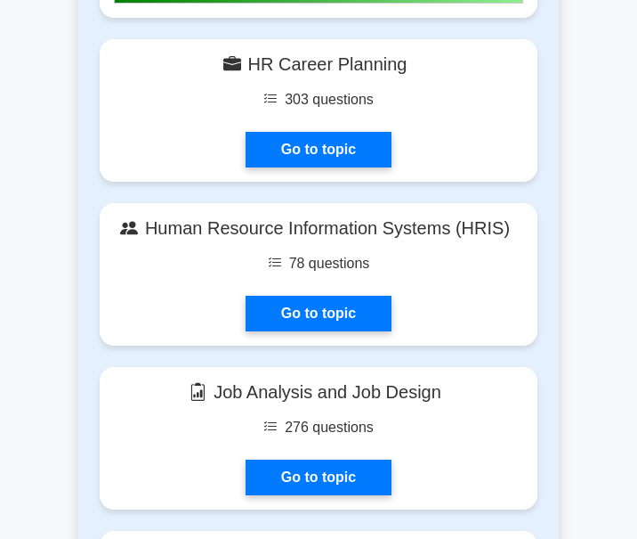
scroll to position [1781, 0]
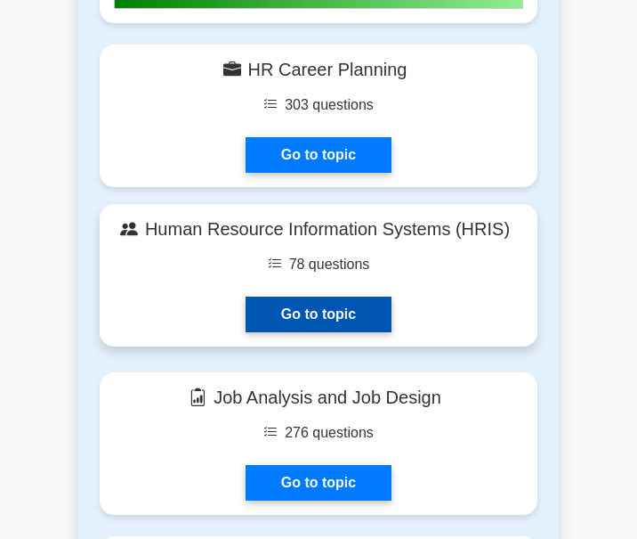
click at [306, 318] on link "Go to topic" at bounding box center [319, 314] width 146 height 36
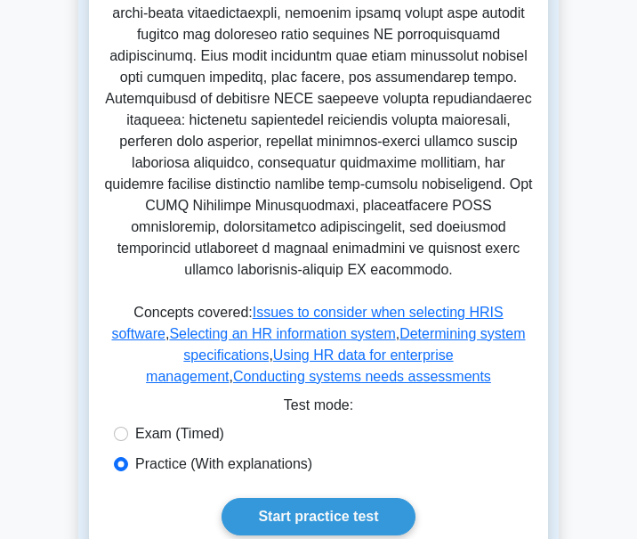
scroll to position [801, 0]
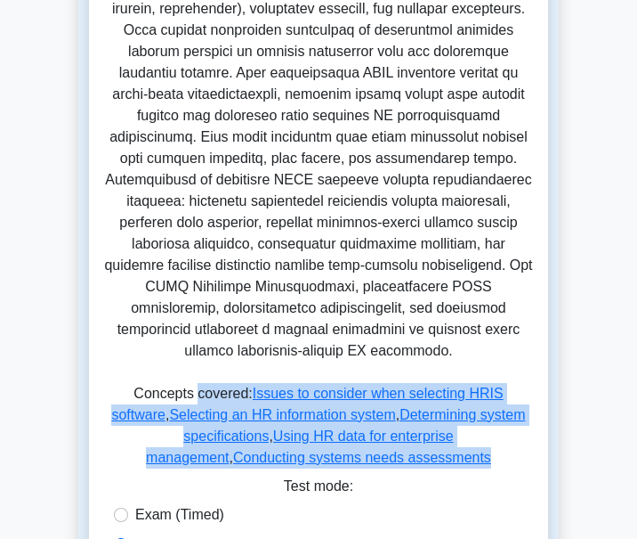
drag, startPoint x: 180, startPoint y: 375, endPoint x: 370, endPoint y: 430, distance: 198.4
click at [370, 432] on p "Concepts covered: Issues to consider when selecting HRIS software , Selecting a…" at bounding box center [318, 429] width 431 height 93
copy p "covered: Issues to consider when selecting HRIS software , Selecting an HR info…"
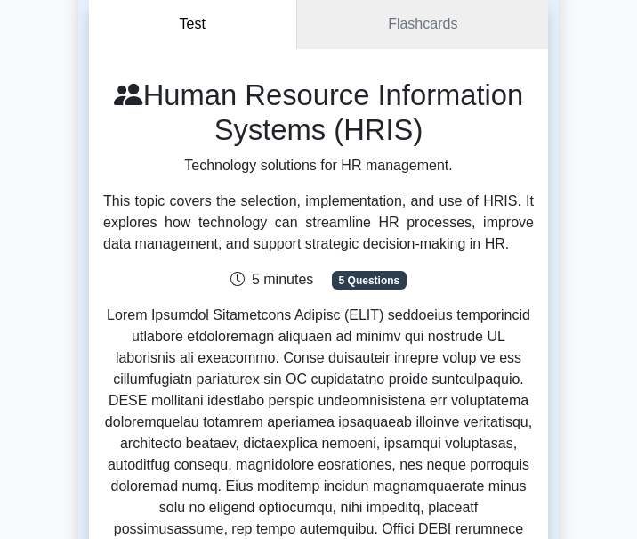
scroll to position [0, 0]
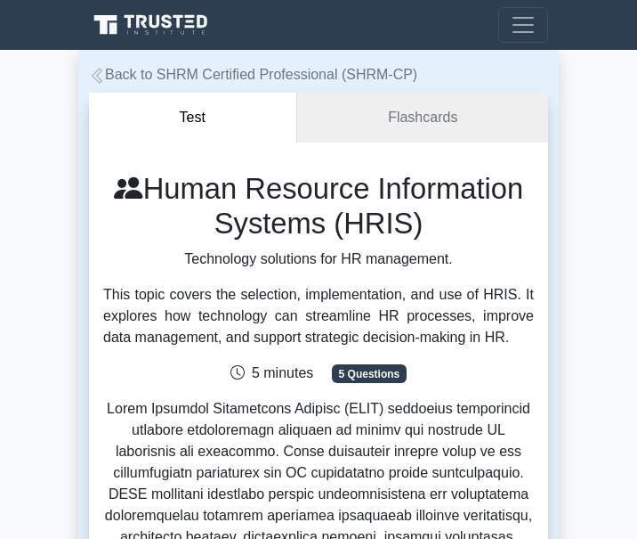
click at [97, 73] on icon at bounding box center [97, 76] width 16 height 16
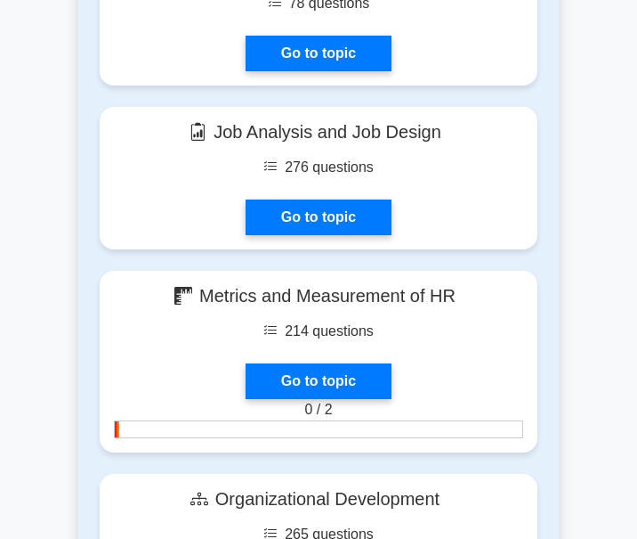
scroll to position [2048, 0]
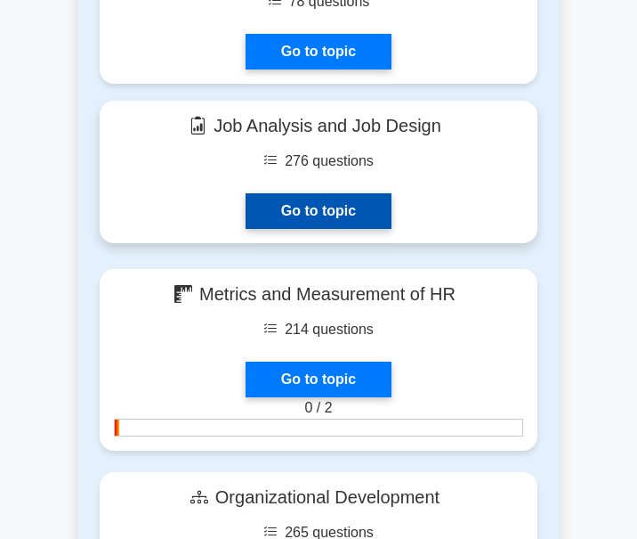
click at [326, 215] on link "Go to topic" at bounding box center [319, 211] width 146 height 36
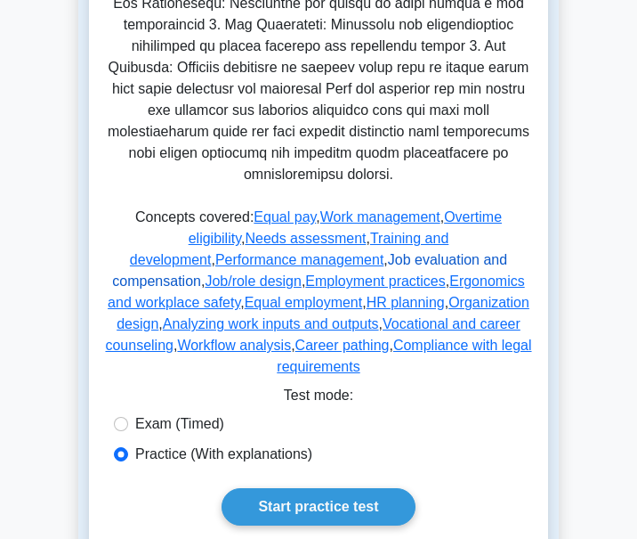
scroll to position [890, 0]
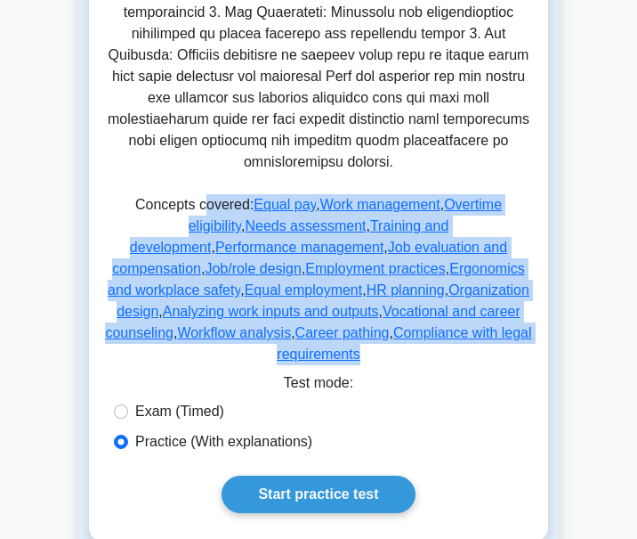
drag, startPoint x: 195, startPoint y: 188, endPoint x: 486, endPoint y: 307, distance: 314.6
click at [486, 307] on p "Concepts covered: Equal pay , Work management , Overtime eligibility , Needs as…" at bounding box center [318, 283] width 431 height 178
copy p "overed: Equal pay , Work management , Overtime eligibility , Needs assessment ,…"
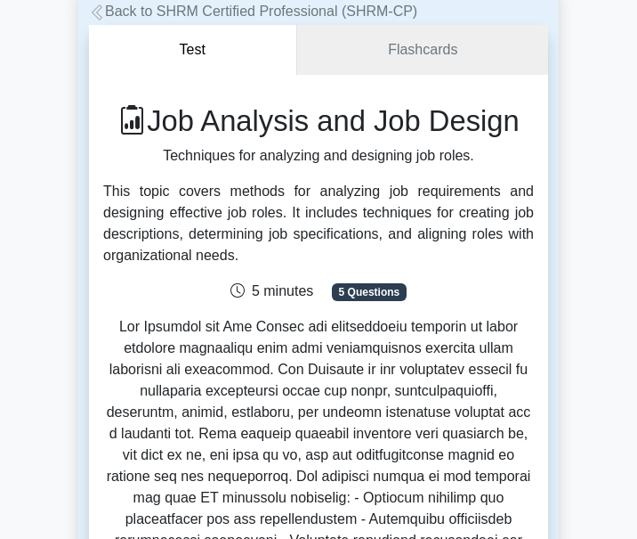
scroll to position [0, 0]
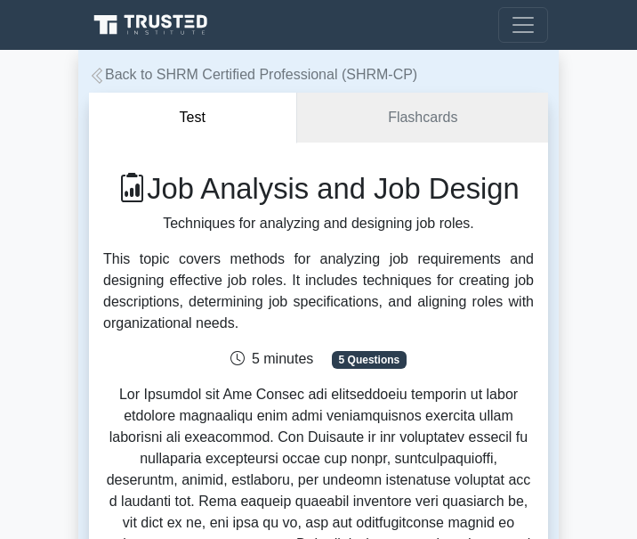
click at [100, 76] on icon at bounding box center [97, 76] width 16 height 16
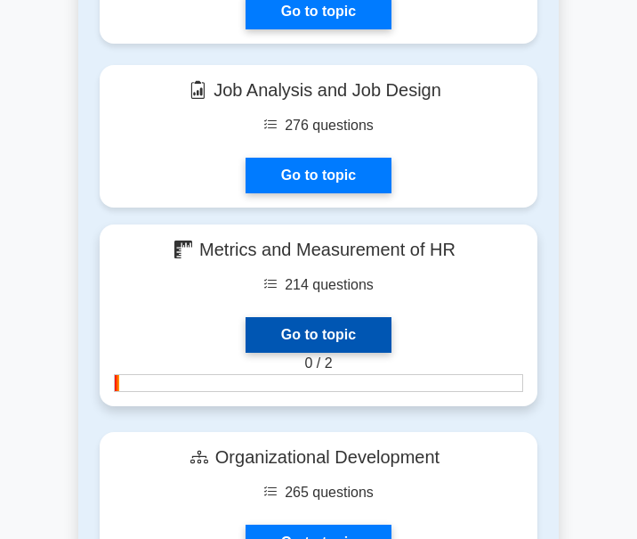
scroll to position [2137, 0]
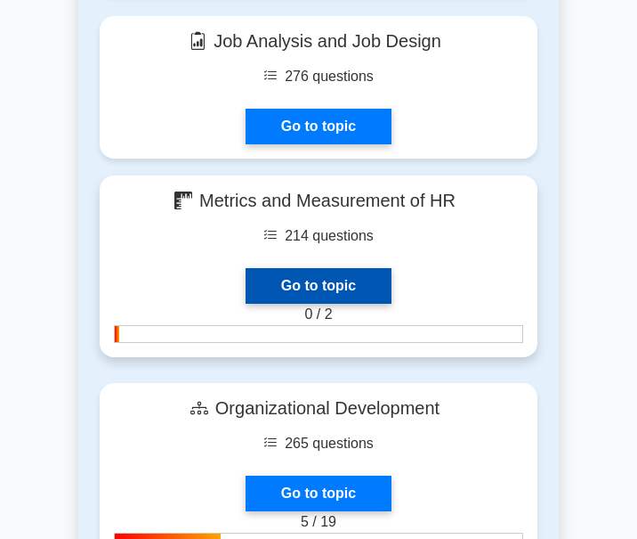
click at [336, 275] on link "Go to topic" at bounding box center [319, 286] width 146 height 36
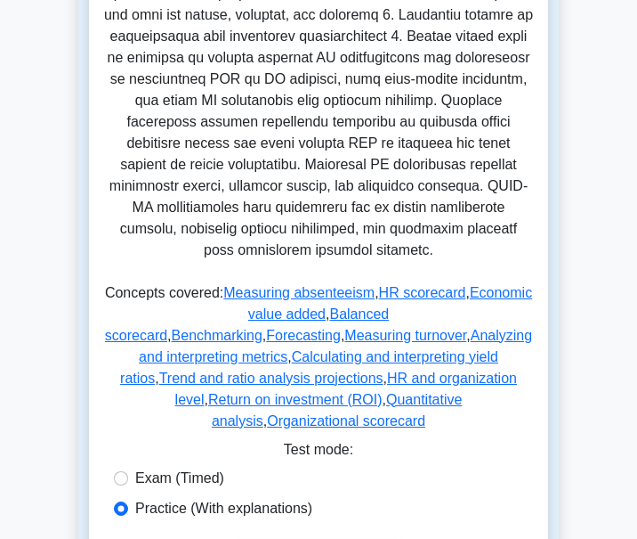
scroll to position [979, 0]
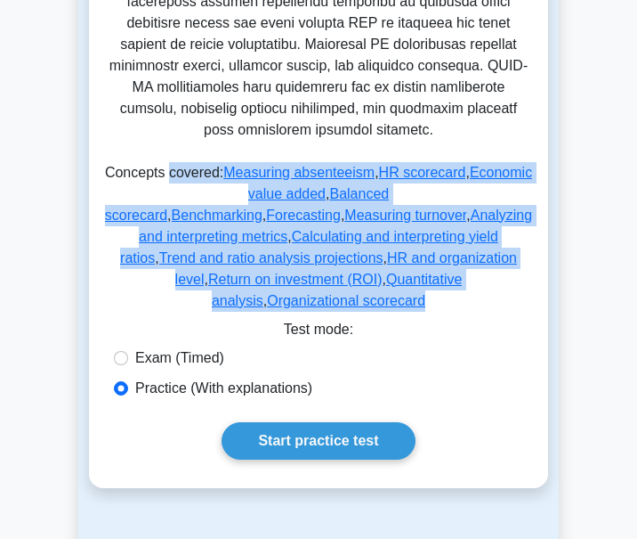
drag, startPoint x: 177, startPoint y: 152, endPoint x: 395, endPoint y: 265, distance: 245.7
click at [395, 265] on p "Concepts covered: Measuring absenteeism , HR scorecard , Economic value added ,…" at bounding box center [318, 240] width 431 height 157
copy p "covered: Measuring absenteeism , HR scorecard , Economic value added , Balanced…"
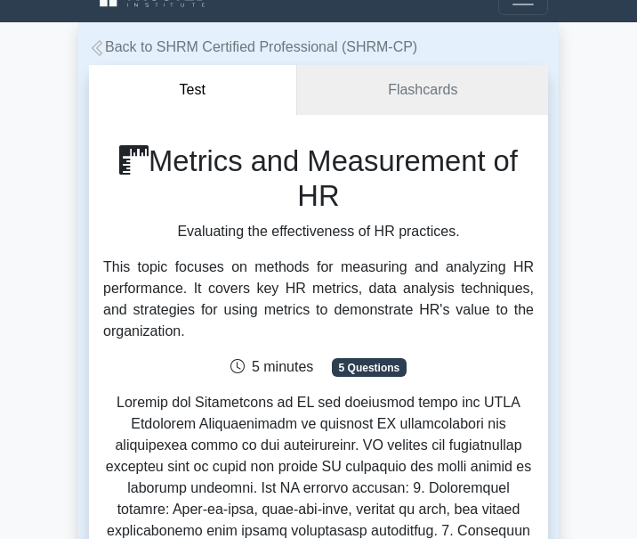
scroll to position [0, 0]
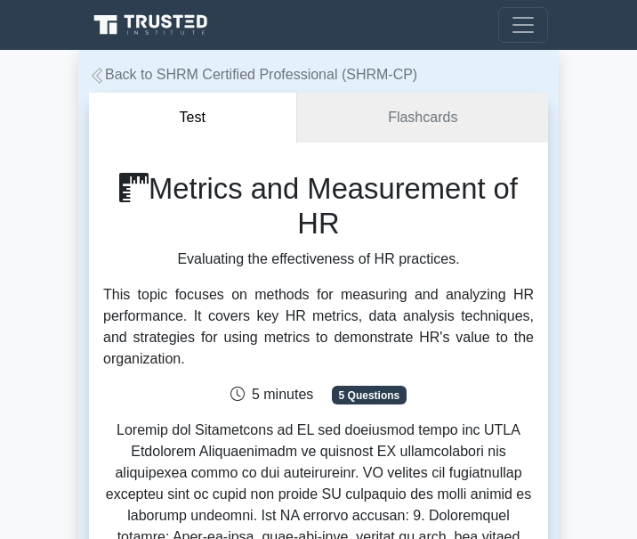
click at [97, 75] on icon at bounding box center [97, 76] width 16 height 16
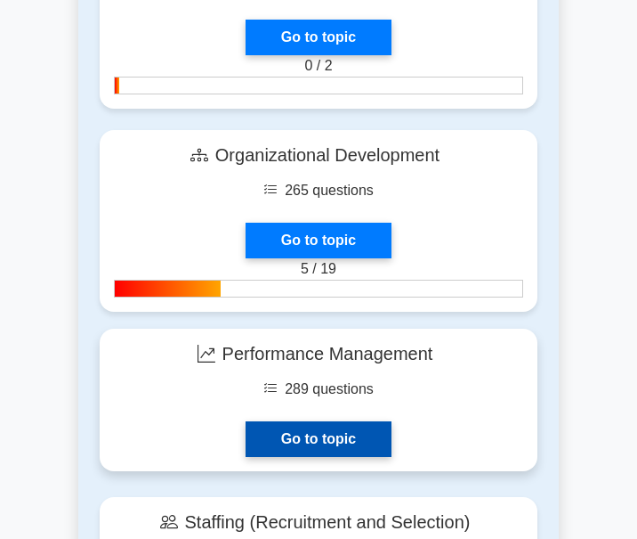
scroll to position [2404, 0]
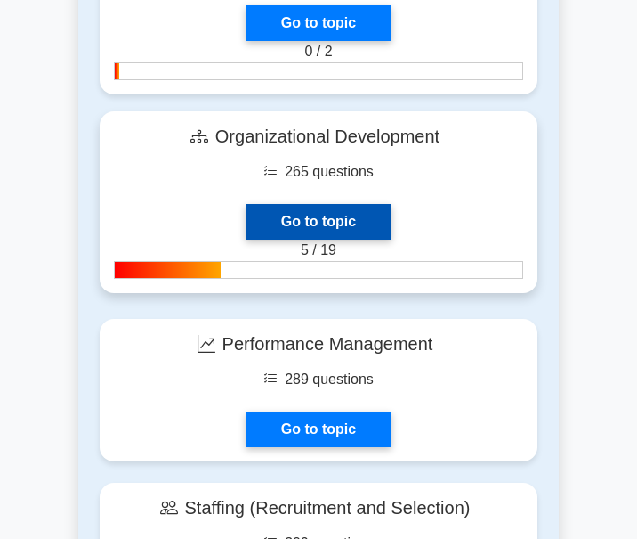
click at [317, 220] on link "Go to topic" at bounding box center [319, 222] width 146 height 36
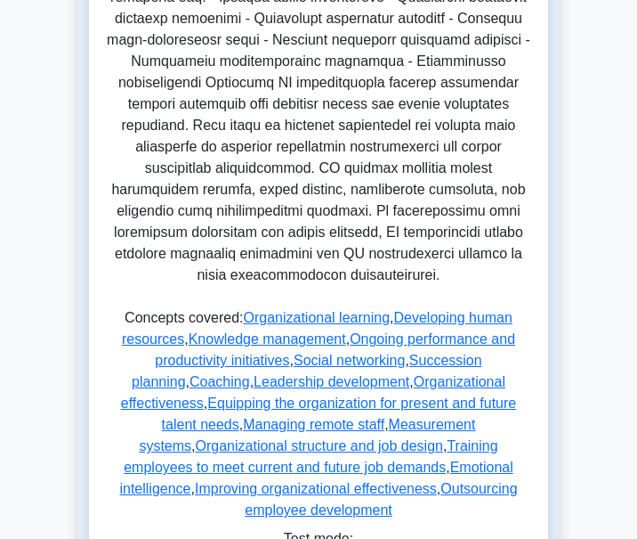
scroll to position [890, 0]
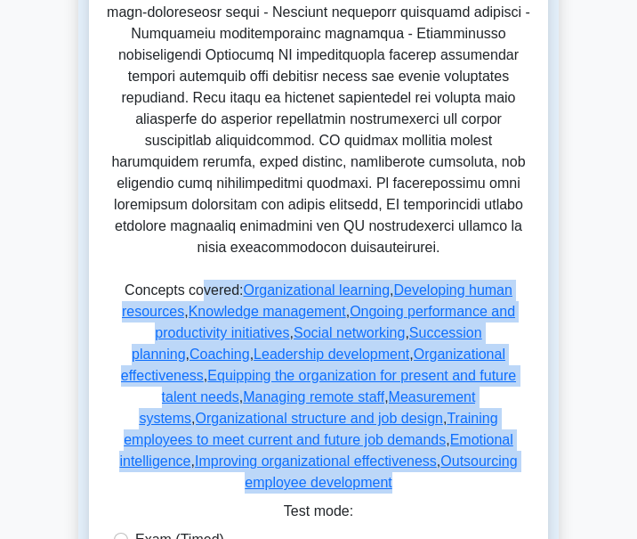
drag, startPoint x: 203, startPoint y: 273, endPoint x: 429, endPoint y: 441, distance: 281.3
click at [429, 441] on p "Concepts covered: Organizational learning , Developing human resources , Knowle…" at bounding box center [318, 390] width 431 height 221
copy p "vered: Organizational learning , Developing human resources , Knowledge managem…"
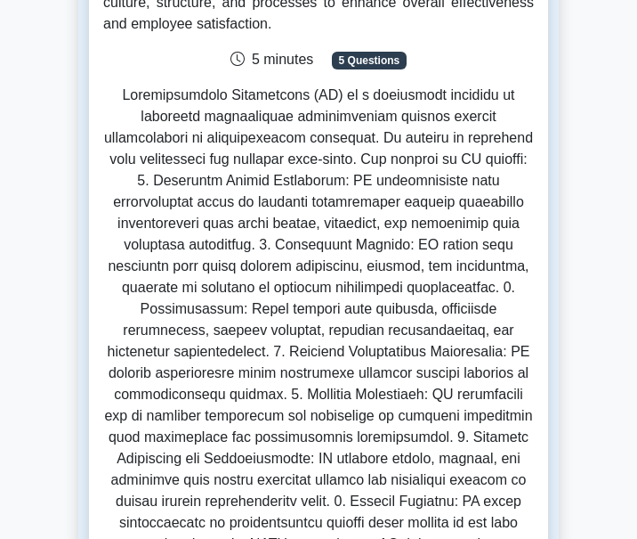
scroll to position [0, 0]
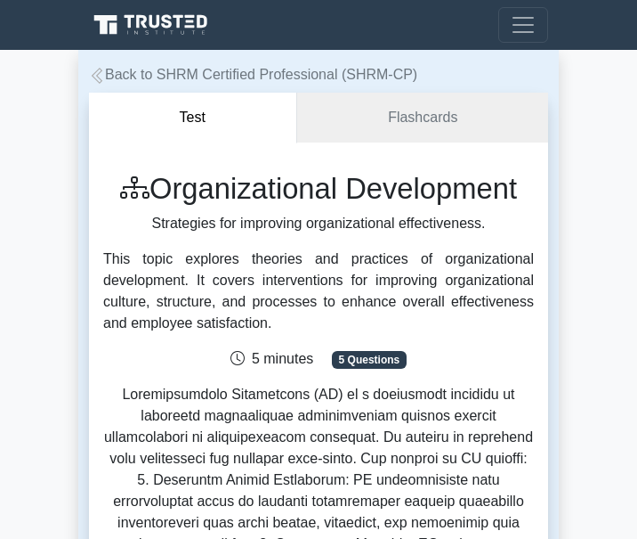
click at [96, 71] on icon at bounding box center [97, 76] width 16 height 16
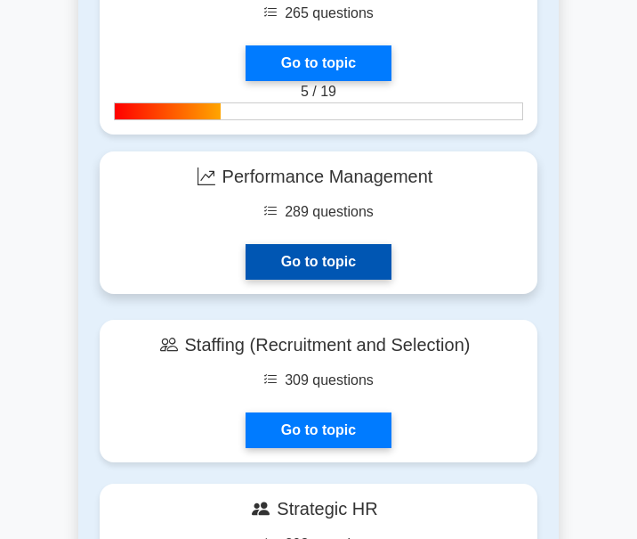
scroll to position [2582, 0]
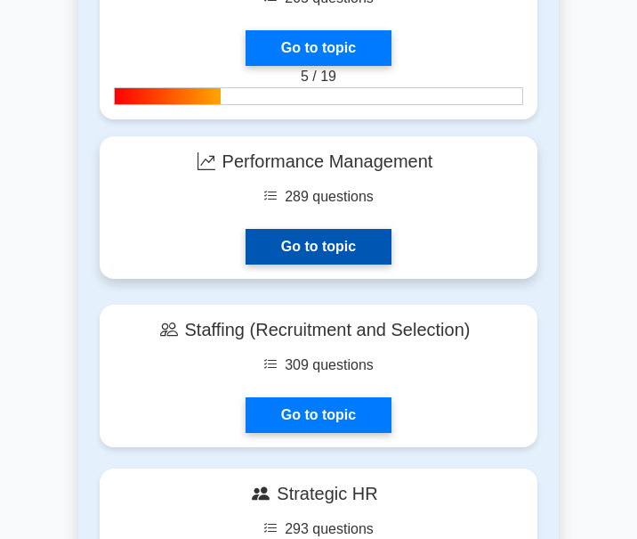
click at [325, 241] on link "Go to topic" at bounding box center [319, 247] width 146 height 36
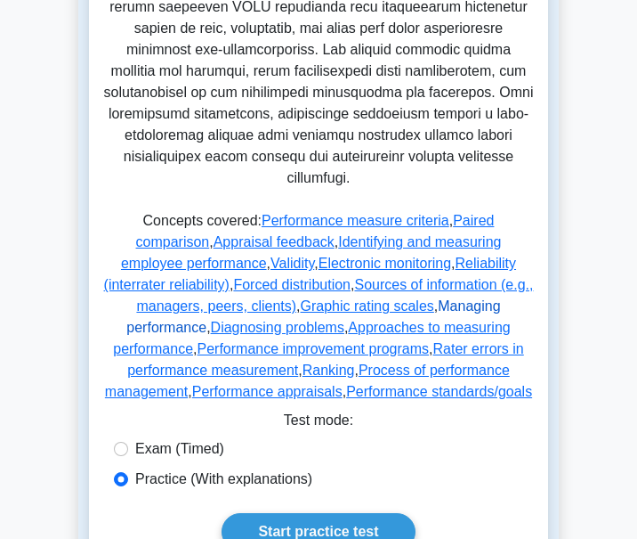
scroll to position [979, 0]
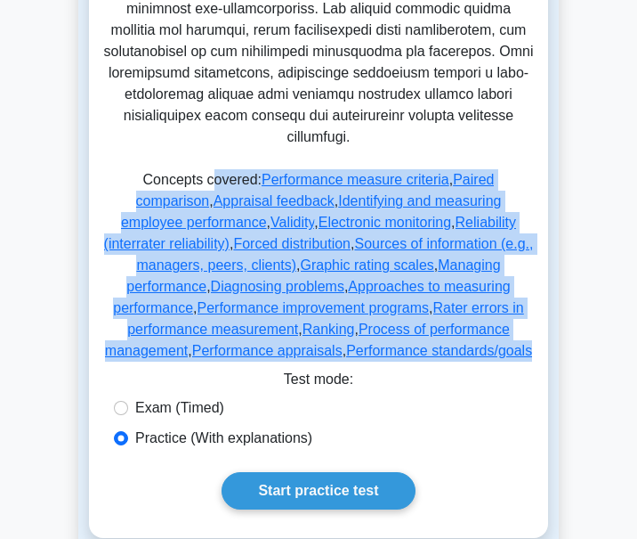
drag, startPoint x: 180, startPoint y: 184, endPoint x: 363, endPoint y: 329, distance: 233.9
click at [382, 347] on p "Concepts covered: Performance measure criteria , Paired comparison , Appraisal …" at bounding box center [318, 268] width 431 height 199
copy p "overed: Performance measure criteria , Paired comparison , Appraisal feedback ,…"
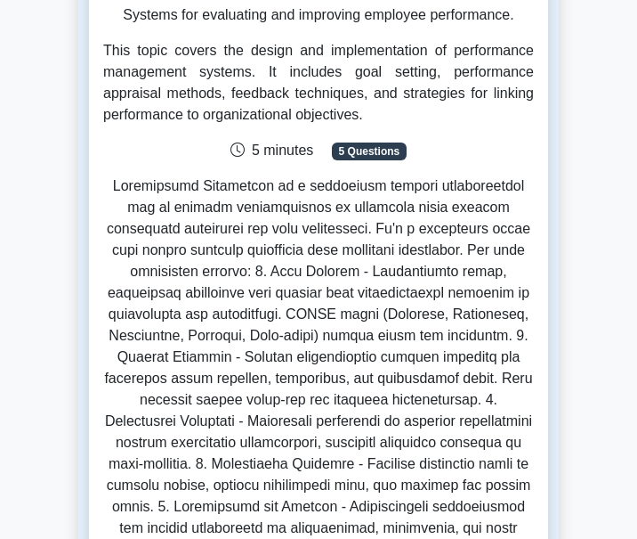
scroll to position [0, 0]
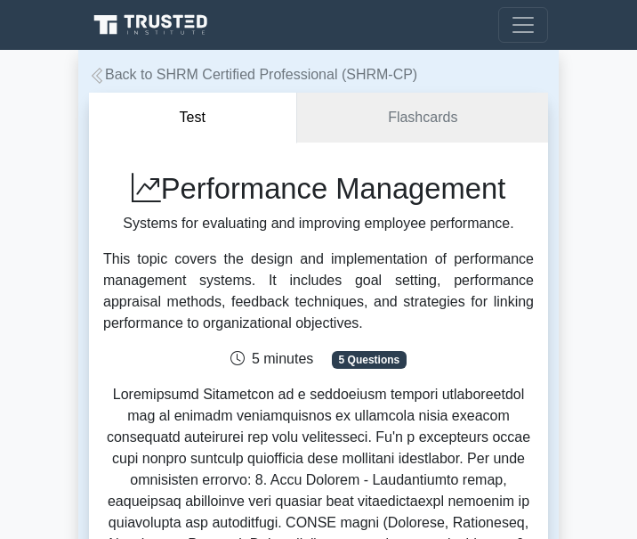
click at [98, 77] on icon at bounding box center [97, 76] width 16 height 16
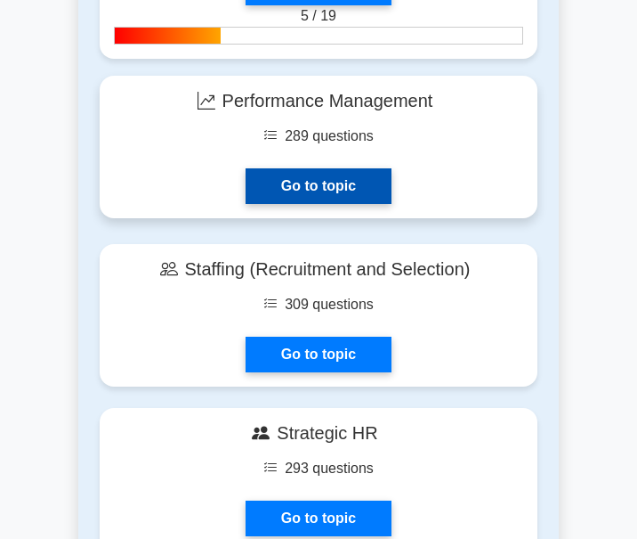
scroll to position [2671, 0]
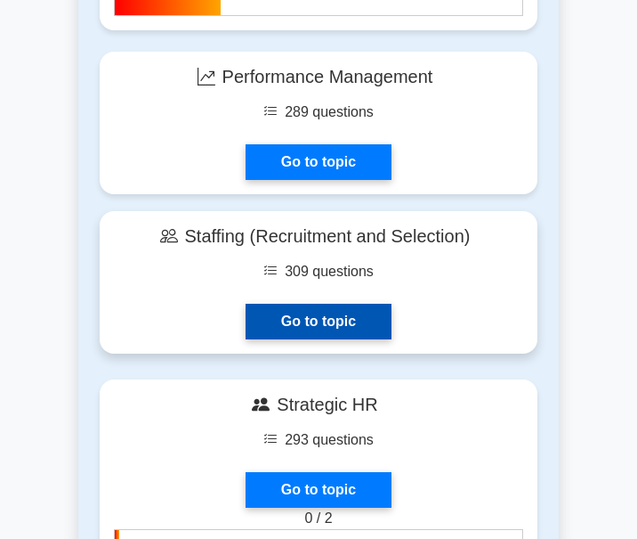
click at [327, 315] on link "Go to topic" at bounding box center [319, 322] width 146 height 36
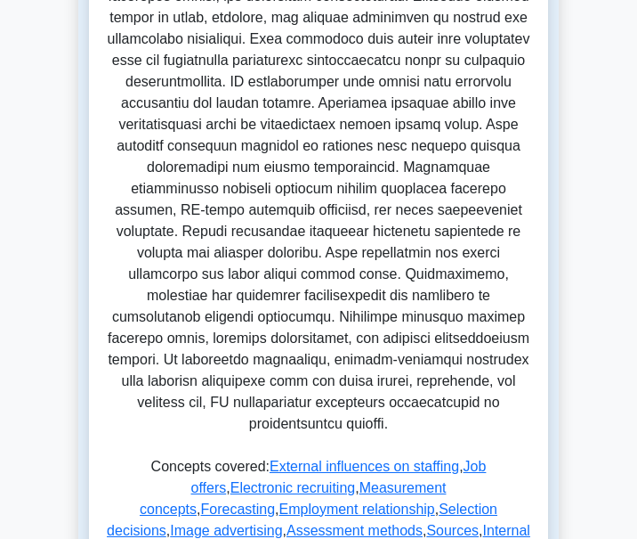
scroll to position [890, 0]
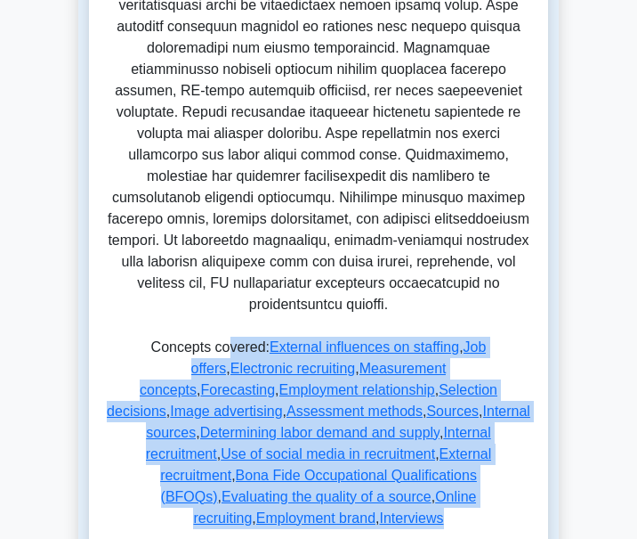
drag, startPoint x: 185, startPoint y: 305, endPoint x: 533, endPoint y: 440, distance: 373.1
click at [533, 441] on p "Concepts covered: External influences on staffing , Job offers , Electronic rec…" at bounding box center [318, 436] width 431 height 199
copy p "vered: External influences on staffing , Job offers , Electronic recruiting , M…"
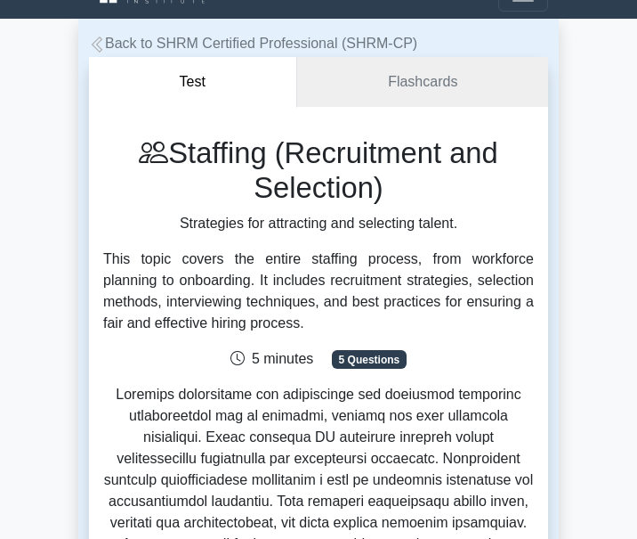
scroll to position [0, 0]
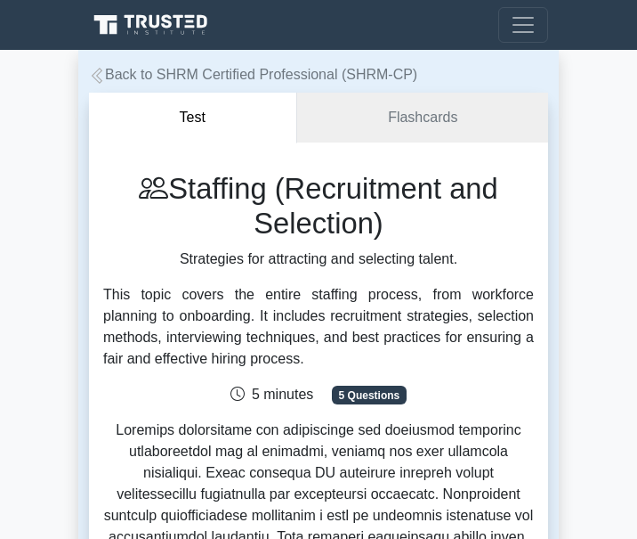
click at [101, 73] on icon at bounding box center [97, 76] width 11 height 16
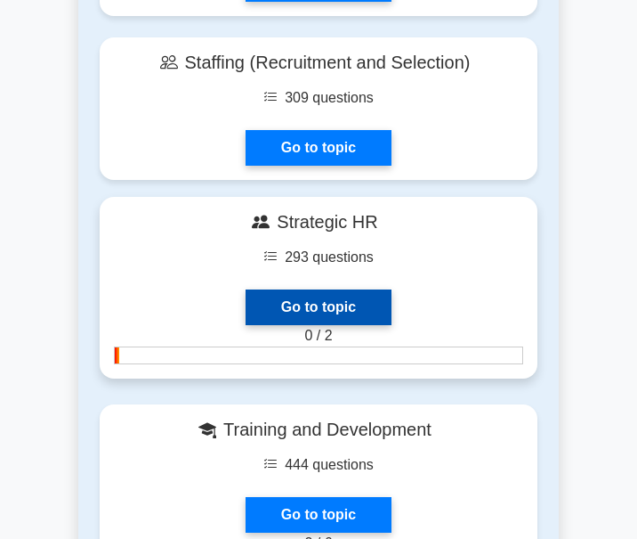
scroll to position [2760, 0]
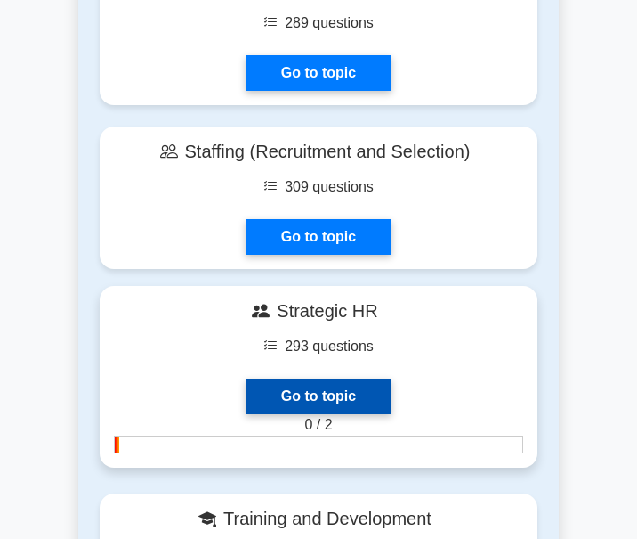
click at [329, 393] on link "Go to topic" at bounding box center [319, 396] width 146 height 36
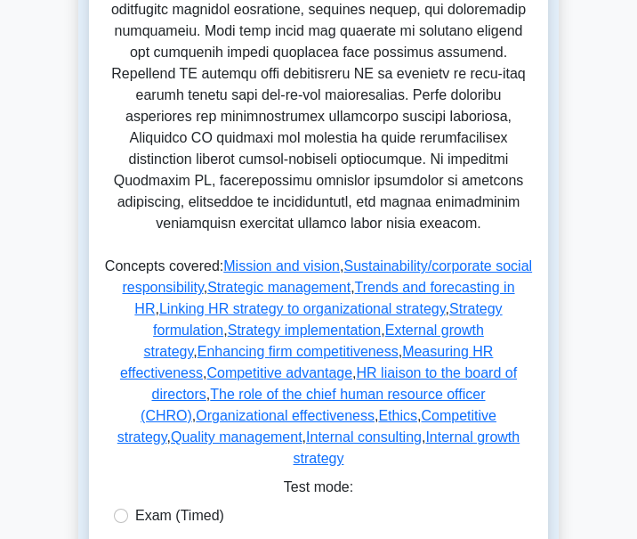
scroll to position [979, 0]
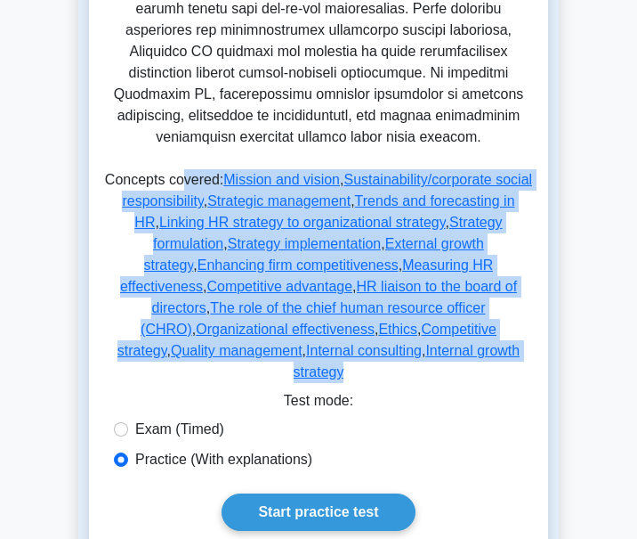
drag, startPoint x: 186, startPoint y: 158, endPoint x: 373, endPoint y: 337, distance: 258.8
click at [373, 337] on p "Concepts covered: Mission and vision , Sustainability/corporate social responsi…" at bounding box center [318, 279] width 431 height 221
copy p "vered: Mission and vision , Sustainability/corporate social responsibility , St…"
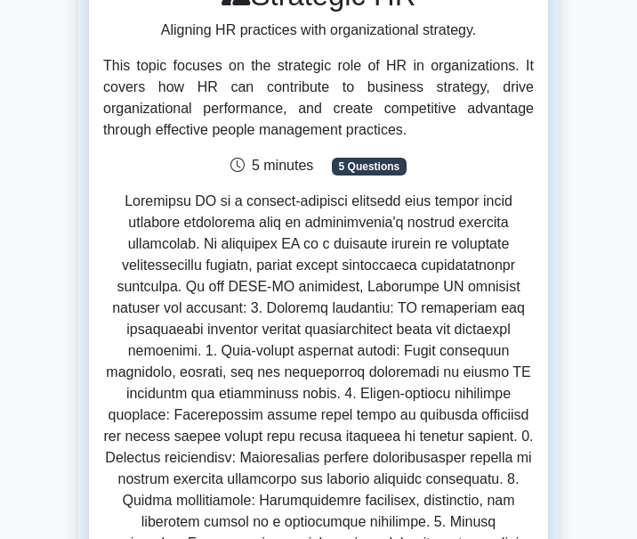
scroll to position [0, 0]
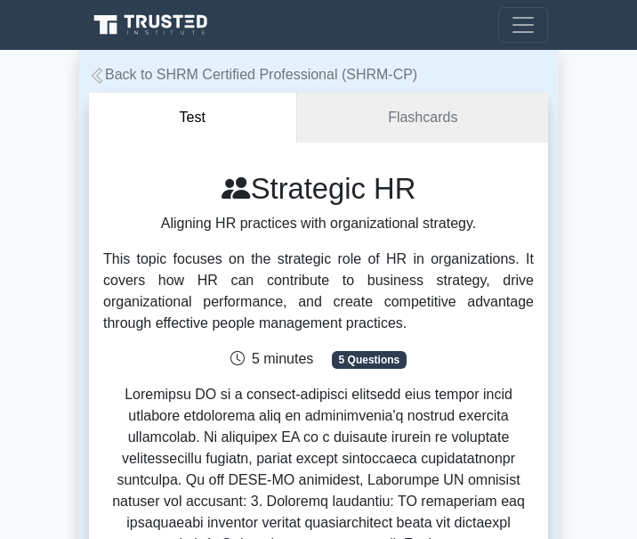
click at [96, 77] on icon at bounding box center [97, 76] width 11 height 16
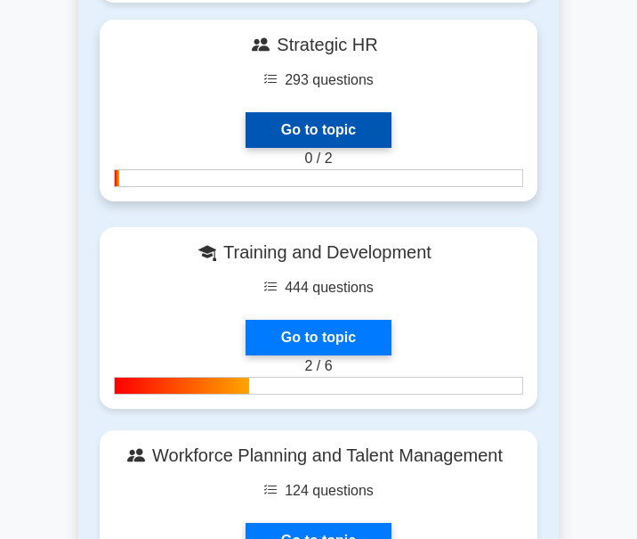
scroll to position [3027, 0]
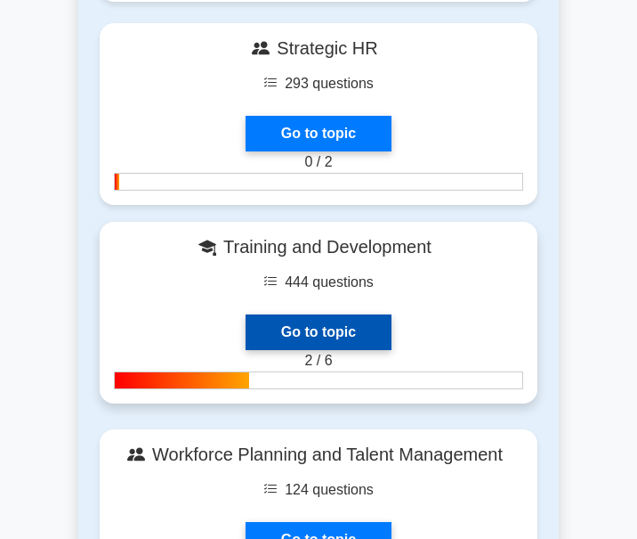
click at [330, 330] on link "Go to topic" at bounding box center [319, 332] width 146 height 36
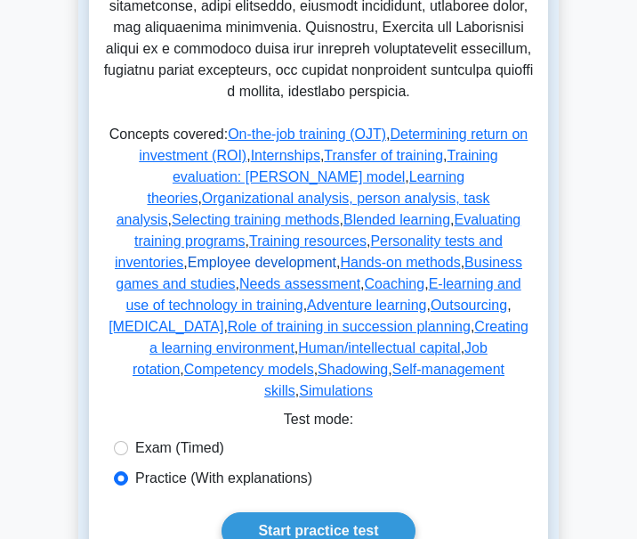
scroll to position [1068, 0]
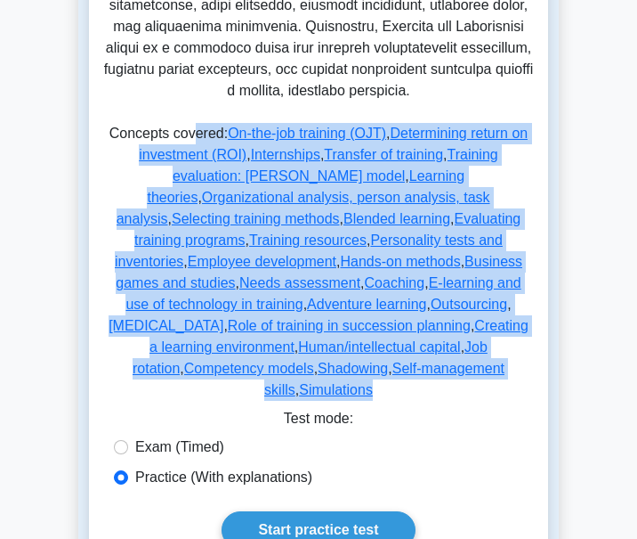
drag, startPoint x: 199, startPoint y: 108, endPoint x: 475, endPoint y: 334, distance: 356.8
click at [475, 334] on p "Concepts covered: On-the-job training (OJT) , Determining return on investment …" at bounding box center [318, 265] width 431 height 285
copy p "ered: On-the-job training (OJT) , Determining return on investment (ROI) , Inte…"
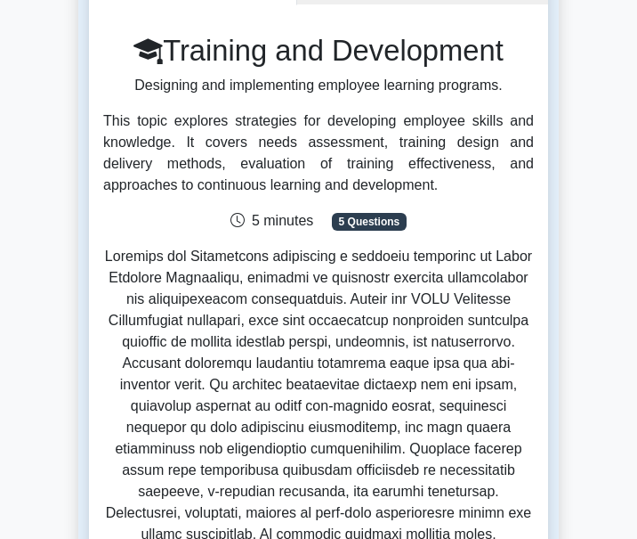
scroll to position [0, 0]
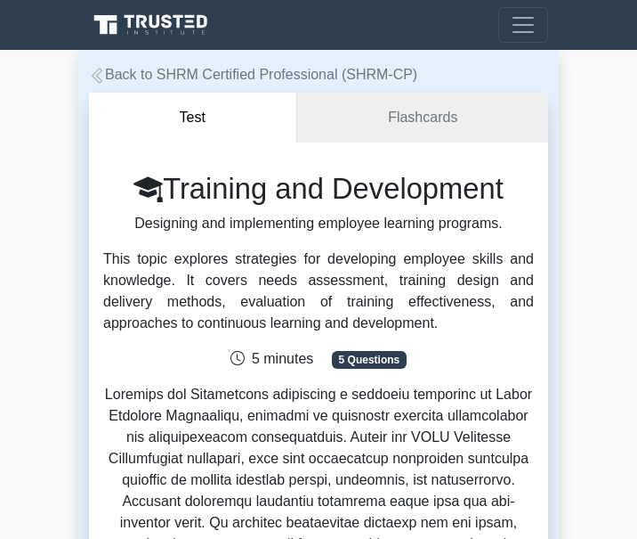
click at [101, 74] on icon at bounding box center [97, 76] width 16 height 16
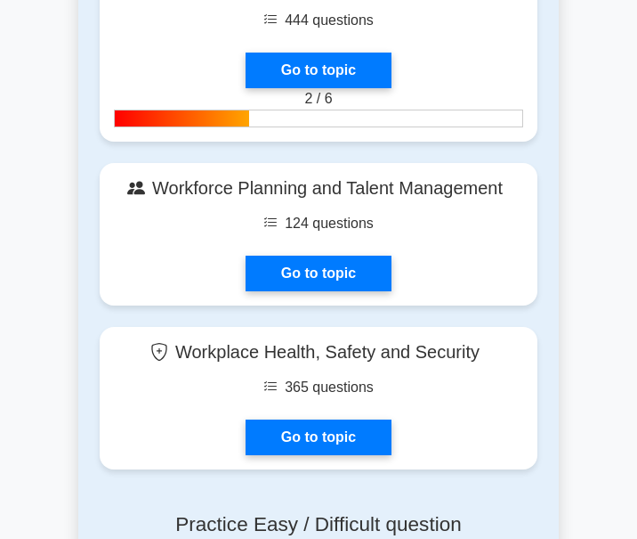
scroll to position [3294, 0]
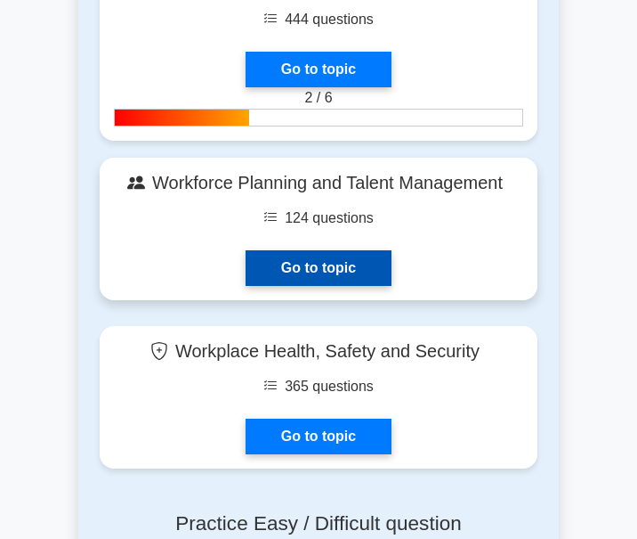
click at [311, 265] on link "Go to topic" at bounding box center [319, 268] width 146 height 36
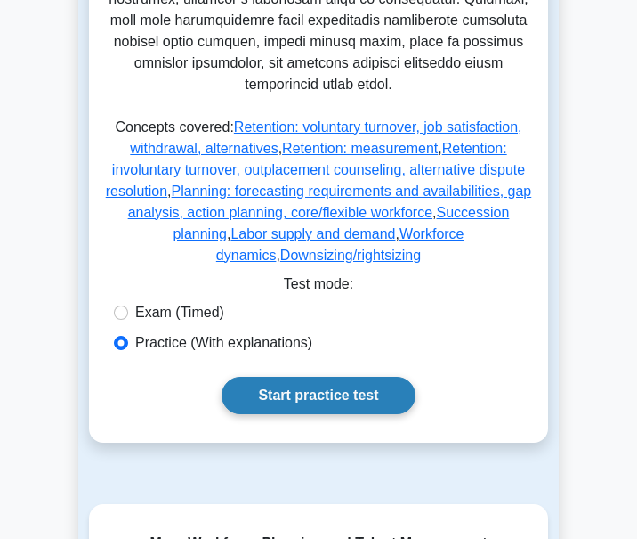
scroll to position [890, 0]
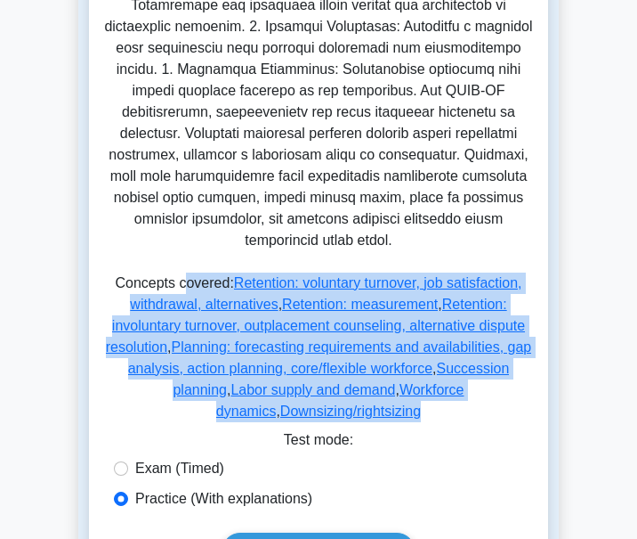
drag, startPoint x: 194, startPoint y: 263, endPoint x: 482, endPoint y: 369, distance: 306.8
click at [482, 369] on p "Concepts covered: Retention: voluntary turnover, job satisfaction, withdrawal, …" at bounding box center [318, 350] width 431 height 157
copy p "overed: Retention: voluntary turnover, job satisfaction, withdrawal, alternativ…"
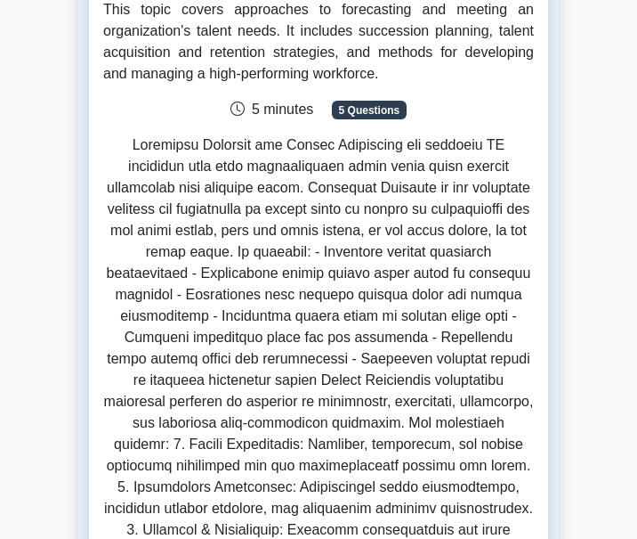
scroll to position [0, 0]
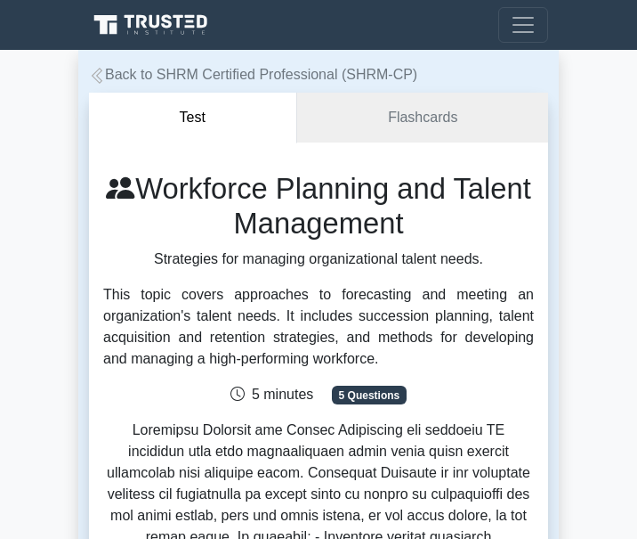
click at [96, 77] on icon at bounding box center [97, 76] width 11 height 16
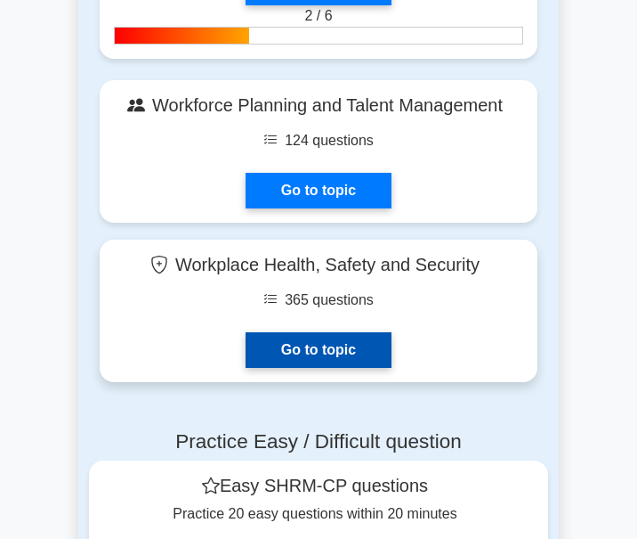
scroll to position [3472, 0]
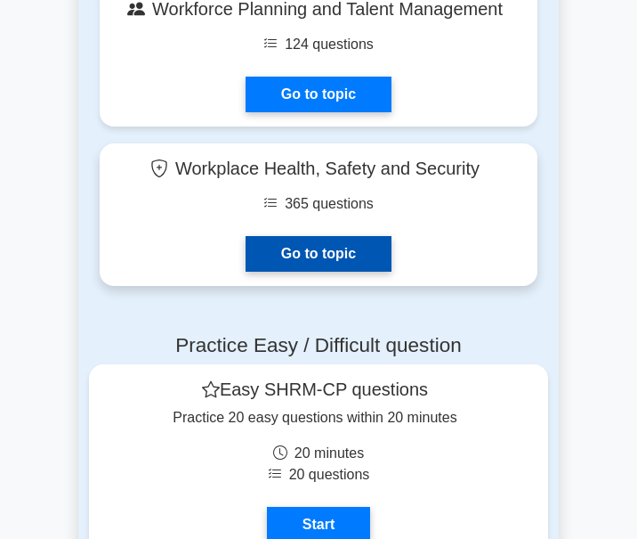
click at [337, 254] on link "Go to topic" at bounding box center [319, 254] width 146 height 36
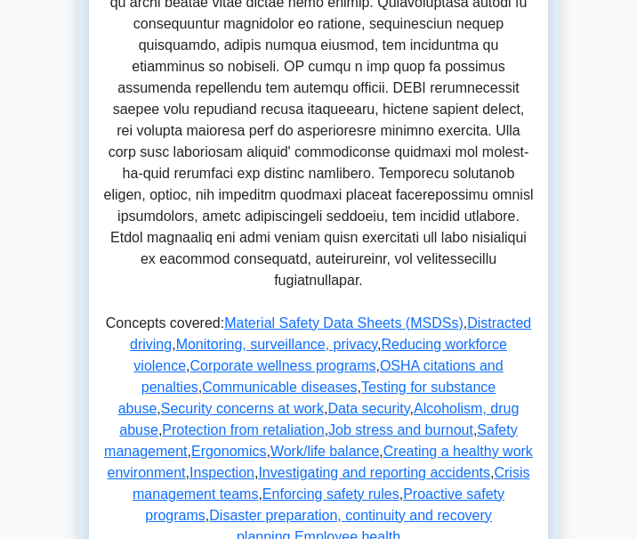
scroll to position [890, 0]
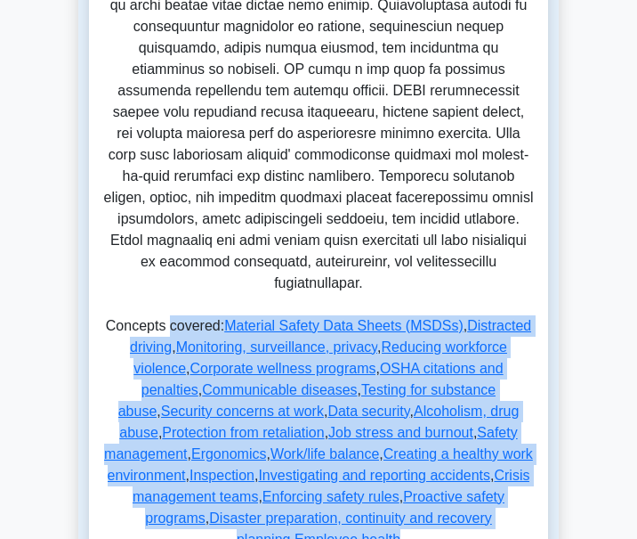
drag, startPoint x: 183, startPoint y: 283, endPoint x: 490, endPoint y: 475, distance: 361.9
click at [490, 475] on p "Concepts covered: Material Safety Data Sheets (MSDSs) , Distracted driving , Mo…" at bounding box center [318, 436] width 431 height 242
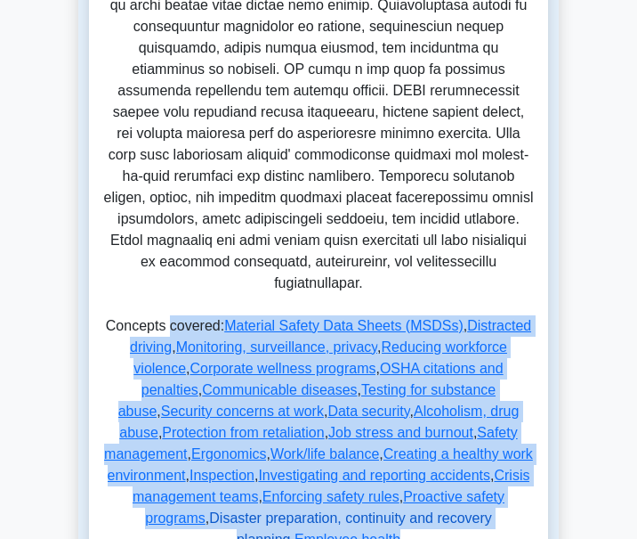
copy p "covered: Material Safety Data Sheets (MSDSs) , Distracted driving , Monitoring,…"
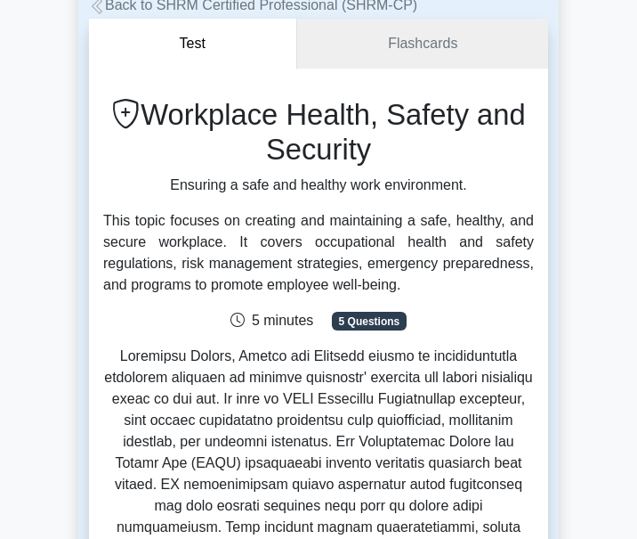
scroll to position [0, 0]
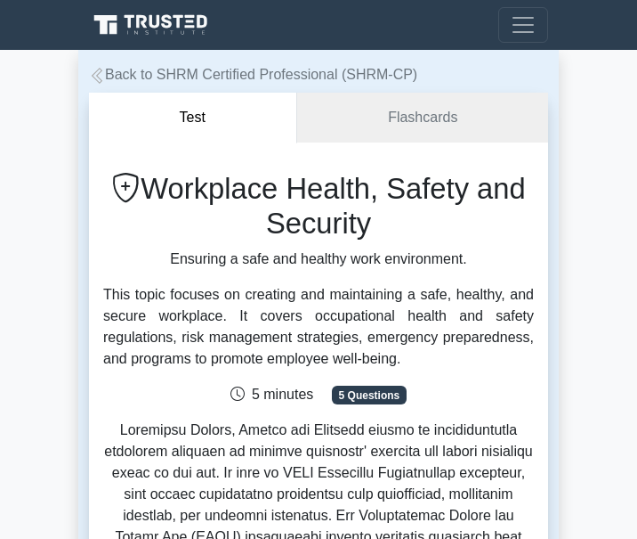
click at [97, 75] on icon at bounding box center [97, 76] width 16 height 16
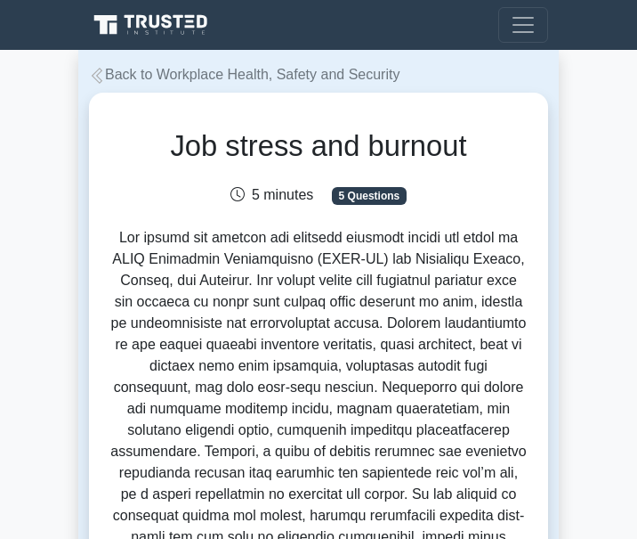
click at [99, 77] on icon at bounding box center [97, 76] width 16 height 16
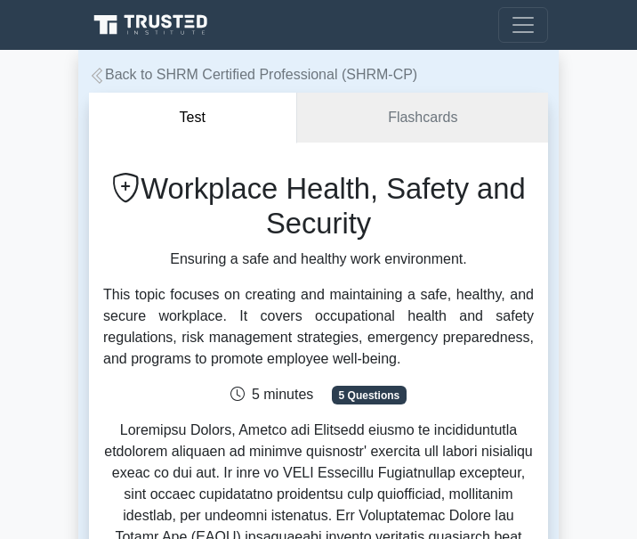
click at [93, 73] on icon at bounding box center [97, 76] width 16 height 16
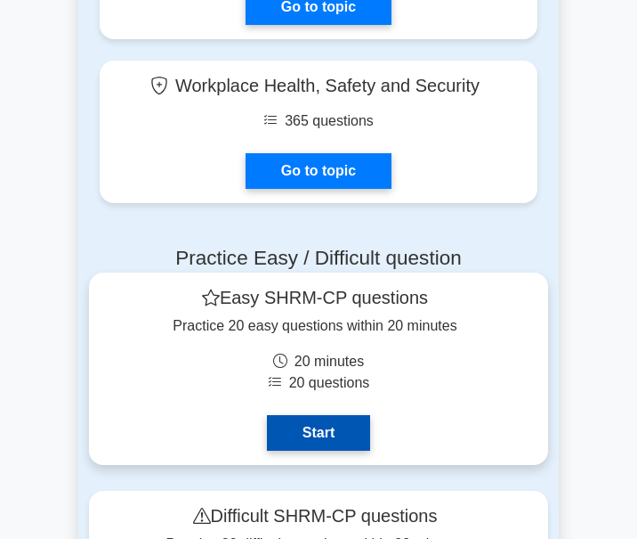
scroll to position [3561, 0]
